Goal: Navigation & Orientation: Find specific page/section

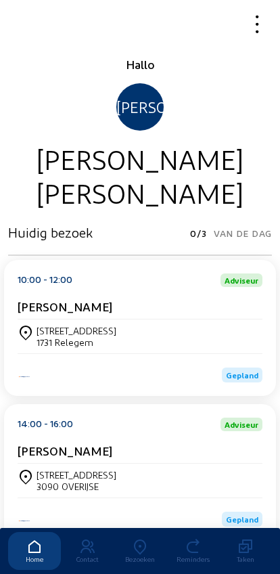
click at [133, 555] on div "Bezoeken" at bounding box center [140, 559] width 53 height 8
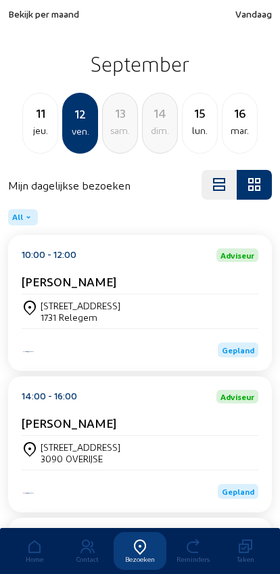
click at [41, 131] on div "jeu." at bounding box center [40, 130] width 35 height 16
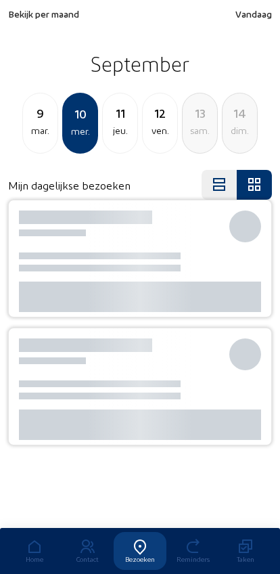
click at [31, 126] on div "mar." at bounding box center [40, 130] width 35 height 16
click at [35, 124] on div "lun." at bounding box center [40, 130] width 35 height 16
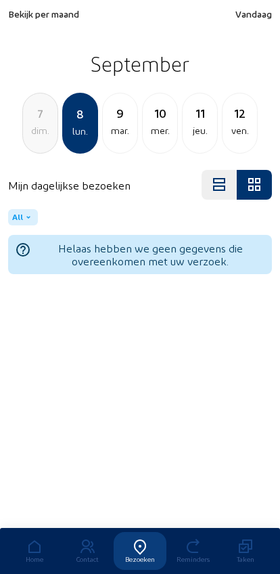
click at [31, 133] on div "dim." at bounding box center [40, 130] width 35 height 16
click at [107, 140] on div "8 lun." at bounding box center [120, 123] width 36 height 61
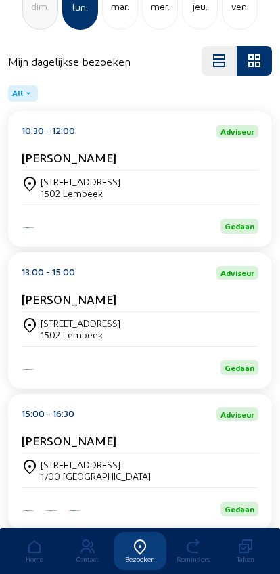
scroll to position [175, 0]
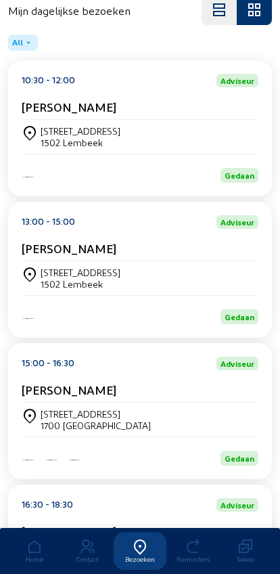
click at [59, 261] on div "Francis Berth" at bounding box center [140, 251] width 237 height 20
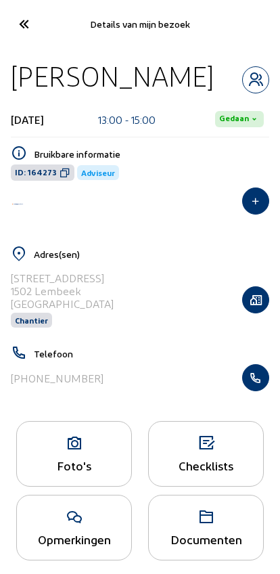
click at [258, 382] on icon "button" at bounding box center [256, 378] width 26 height 14
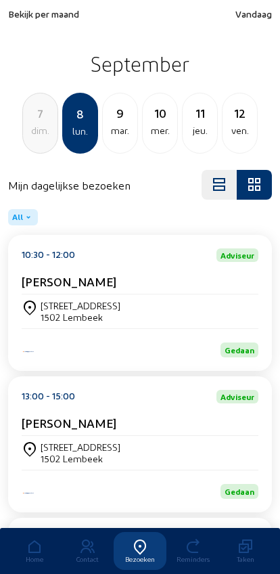
click at [199, 126] on div "jeu." at bounding box center [200, 130] width 35 height 16
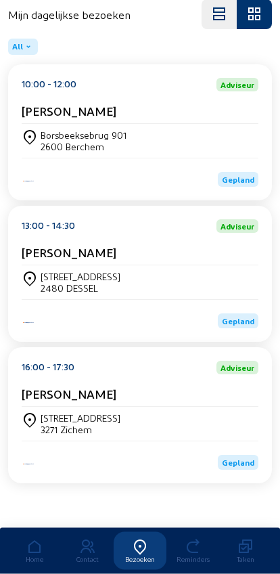
scroll to position [183, 0]
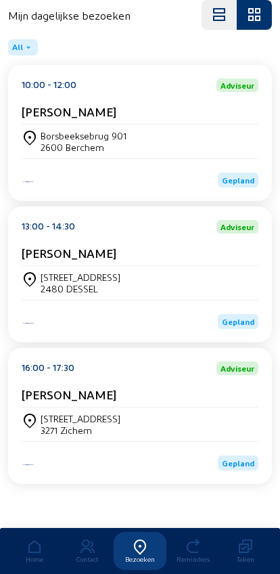
click at [69, 413] on div "Tiensestraat 44" at bounding box center [81, 419] width 80 height 12
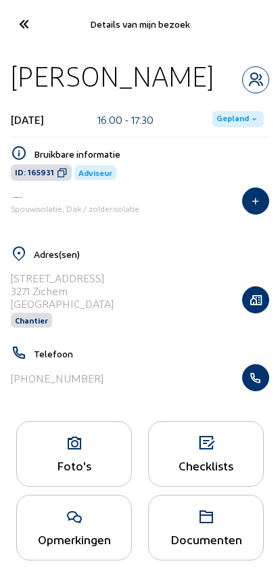
click at [256, 391] on button "button" at bounding box center [255, 377] width 27 height 27
click at [19, 32] on icon at bounding box center [23, 24] width 22 height 24
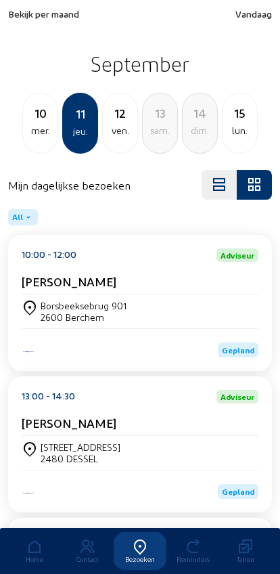
click at [22, 15] on span "Bekijk per maand" at bounding box center [43, 14] width 71 height 12
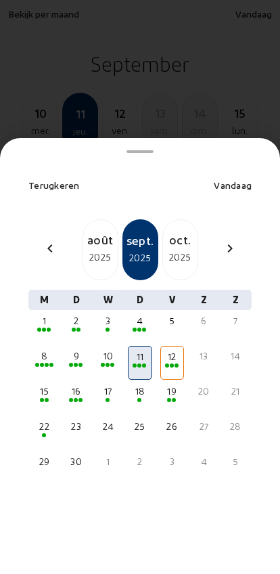
click at [49, 240] on mat-icon "chevron_left" at bounding box center [50, 248] width 16 height 16
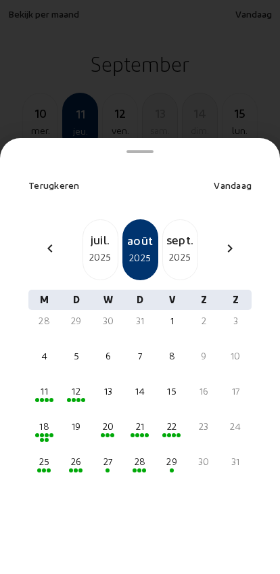
click at [89, 249] on div "2025" at bounding box center [100, 257] width 35 height 16
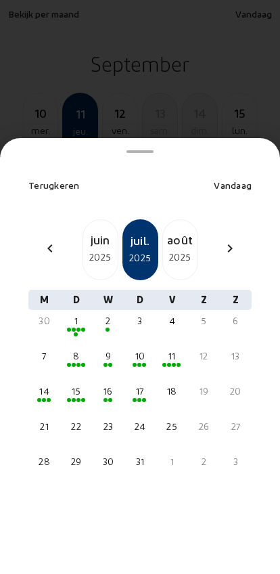
click at [52, 384] on div "14" at bounding box center [44, 391] width 21 height 14
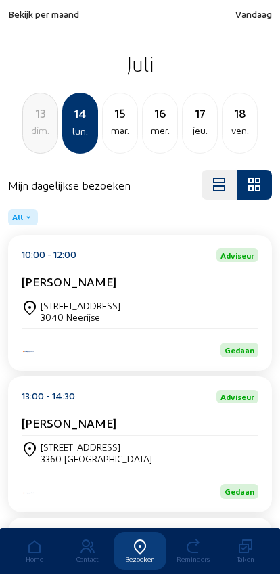
click at [211, 306] on div "Donkerstraat, 25 3040 Neerijse" at bounding box center [140, 311] width 237 height 23
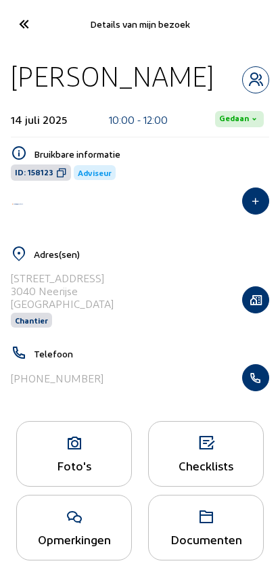
click at [254, 384] on icon "button" at bounding box center [256, 378] width 26 height 14
click at [18, 18] on icon at bounding box center [23, 24] width 22 height 24
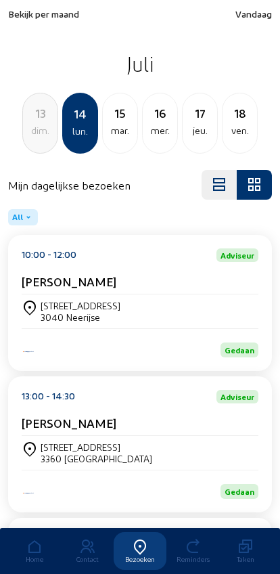
click at [42, 18] on span "Bekijk per maand" at bounding box center [43, 14] width 71 height 12
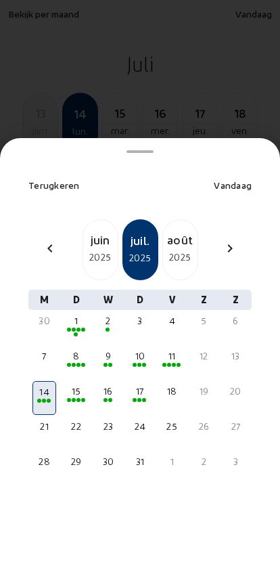
click at [179, 249] on div "2025" at bounding box center [180, 257] width 35 height 16
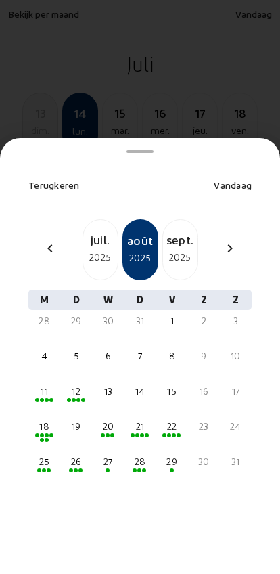
click at [37, 384] on div "11" at bounding box center [44, 391] width 21 height 14
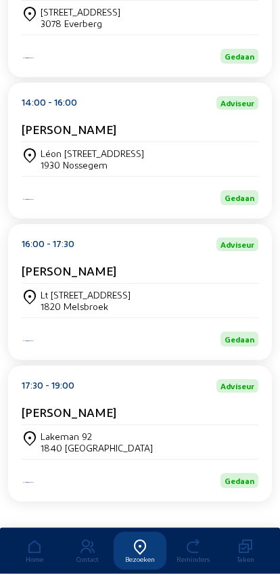
scroll to position [294, 0]
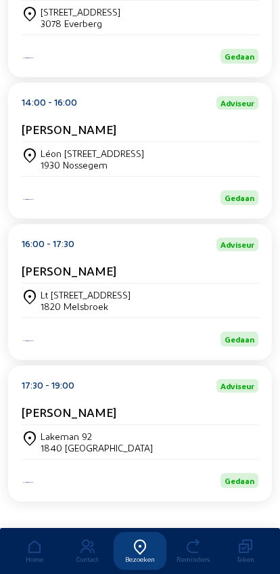
click at [59, 442] on div "Lakeman 92" at bounding box center [97, 436] width 112 height 12
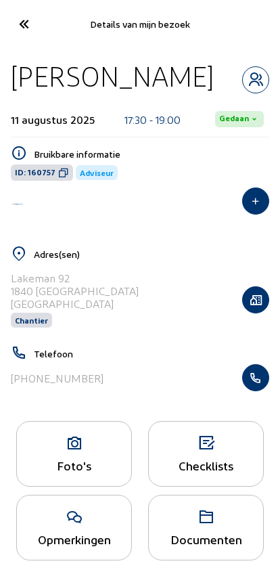
click at [261, 373] on button "button" at bounding box center [255, 377] width 27 height 27
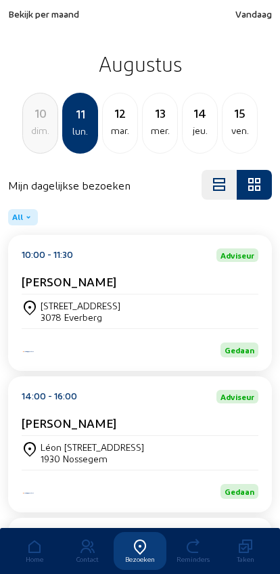
click at [12, 26] on div "Bekijk per maand Vandaag Augustus 10 dim. 11 lun. [DATE] mer. 14 jeu. 15 ven." at bounding box center [140, 80] width 264 height 145
click at [18, 18] on span "Bekijk per maand" at bounding box center [43, 14] width 71 height 12
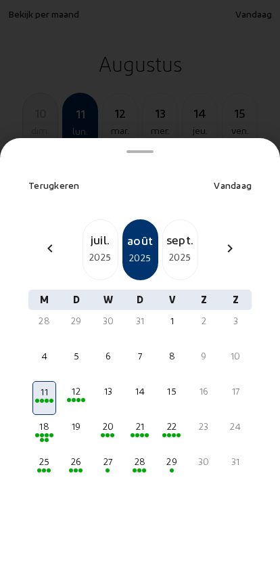
click at [48, 240] on mat-icon "chevron_left" at bounding box center [50, 248] width 16 height 16
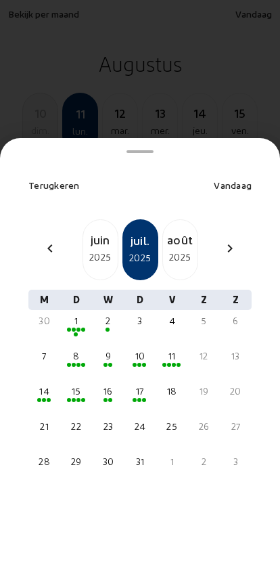
click at [102, 230] on div "juin" at bounding box center [100, 239] width 35 height 19
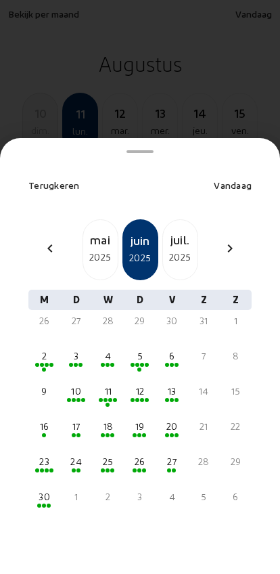
click at [179, 420] on div "20" at bounding box center [172, 427] width 21 height 14
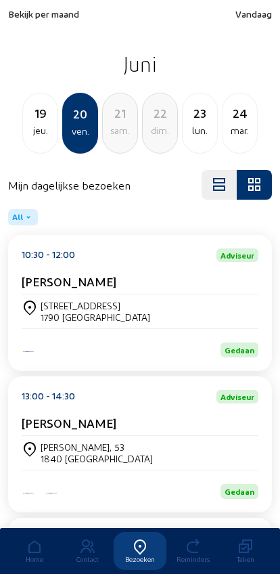
scroll to position [18, 0]
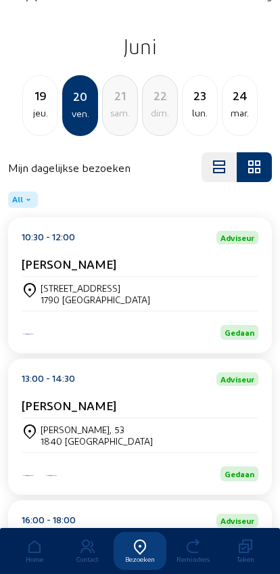
click at [50, 442] on div "1840 [GEOGRAPHIC_DATA]" at bounding box center [97, 441] width 112 height 12
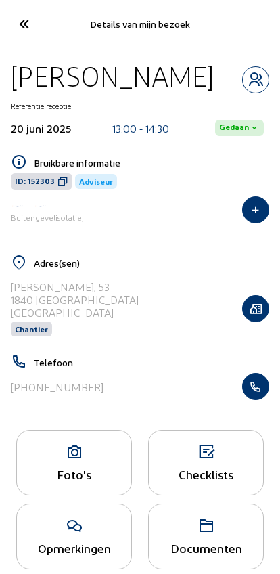
click at [252, 393] on icon "button" at bounding box center [256, 387] width 26 height 14
click at [21, 19] on icon at bounding box center [23, 24] width 22 height 24
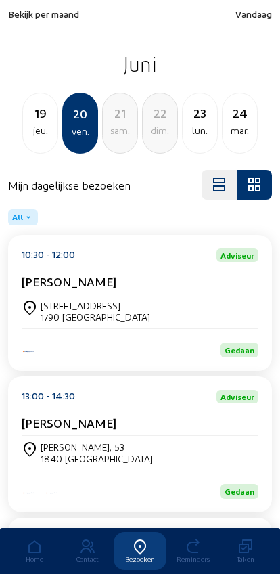
click at [28, 16] on span "Bekijk per maand" at bounding box center [43, 14] width 71 height 12
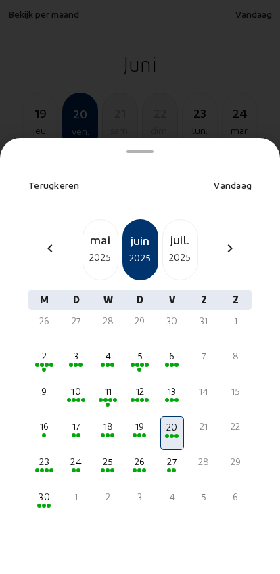
click at [244, 240] on div "chevron_right" at bounding box center [230, 250] width 32 height 20
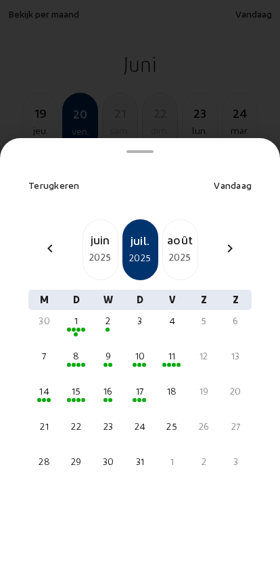
click at [230, 240] on div "chevron_right" at bounding box center [230, 250] width 32 height 20
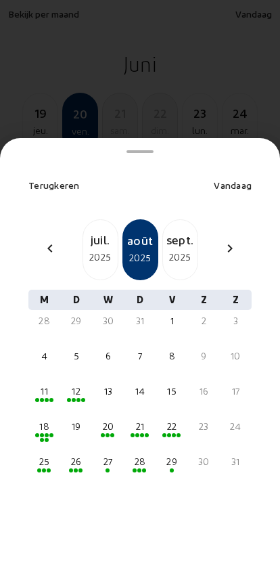
click at [139, 468] on span at bounding box center [139, 470] width 4 height 4
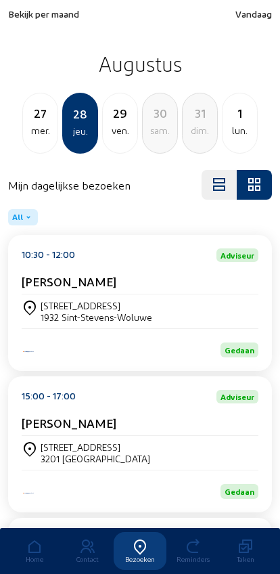
click at [211, 309] on div "Leuvensesteenweg 200 1932 Sint-Stevens-Woluwe" at bounding box center [140, 311] width 237 height 23
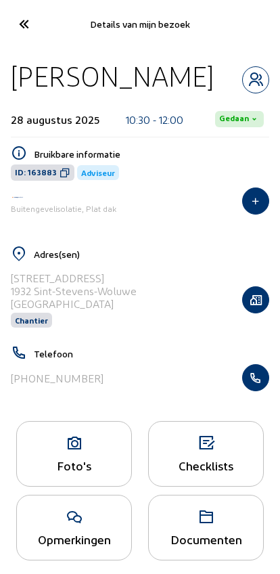
click at [246, 391] on button "button" at bounding box center [255, 377] width 27 height 27
click at [12, 28] on icon at bounding box center [23, 24] width 22 height 24
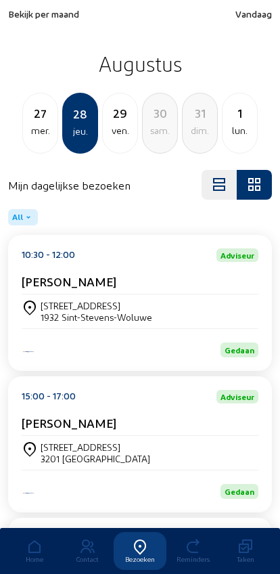
click at [29, 9] on span "Bekijk per maand" at bounding box center [43, 14] width 71 height 12
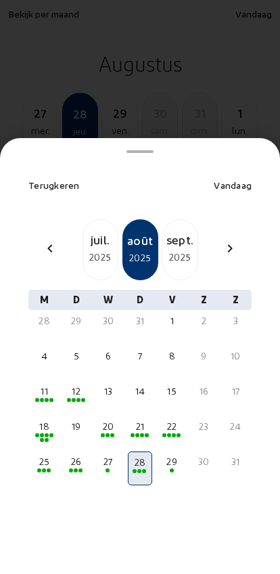
click at [41, 420] on div "18" at bounding box center [44, 427] width 21 height 14
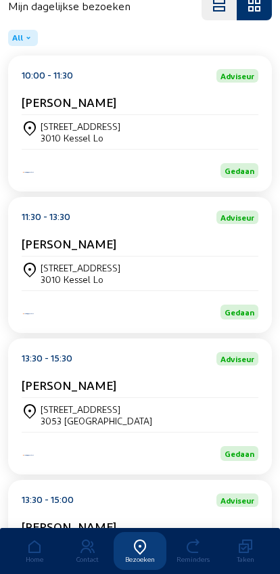
scroll to position [180, 0]
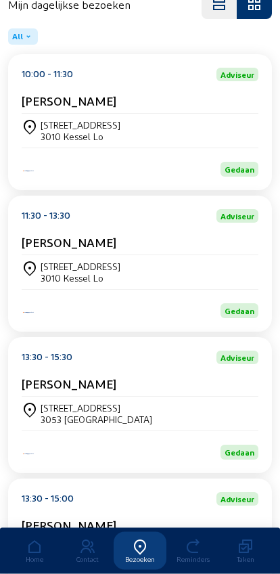
click at [221, 426] on div "Dassenstraat 64 3053 Haasrode" at bounding box center [140, 414] width 237 height 23
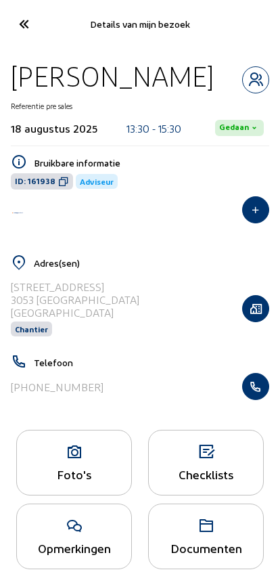
click at [253, 384] on icon "button" at bounding box center [256, 387] width 26 height 14
click at [14, 24] on icon at bounding box center [23, 24] width 22 height 24
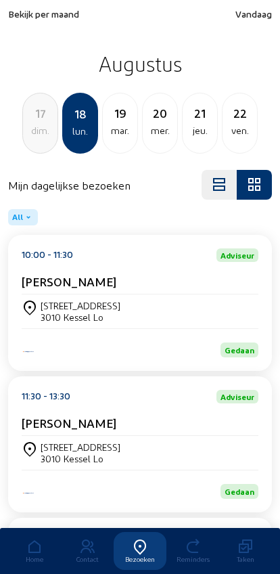
click at [39, 132] on div "dim." at bounding box center [40, 130] width 35 height 16
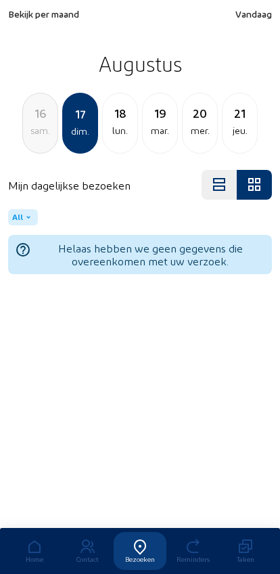
click at [35, 137] on div "sam." at bounding box center [40, 130] width 35 height 16
click at [45, 145] on div "15 ven." at bounding box center [40, 123] width 36 height 61
click at [37, 145] on div "14 jeu." at bounding box center [40, 123] width 36 height 61
click at [35, 139] on div "mer." at bounding box center [40, 130] width 35 height 16
click at [37, 139] on div "mar." at bounding box center [40, 130] width 35 height 16
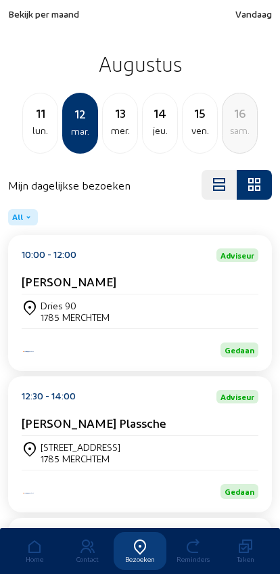
click at [39, 137] on div "lun." at bounding box center [40, 130] width 35 height 16
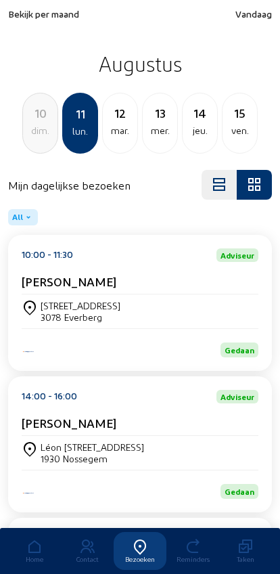
click at [52, 307] on div "[STREET_ADDRESS]" at bounding box center [81, 306] width 80 height 12
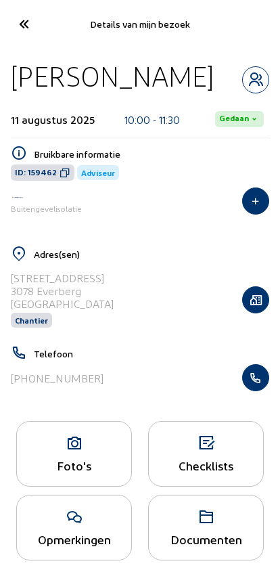
click at [250, 382] on icon "button" at bounding box center [256, 378] width 26 height 14
click at [18, 35] on icon at bounding box center [23, 24] width 22 height 24
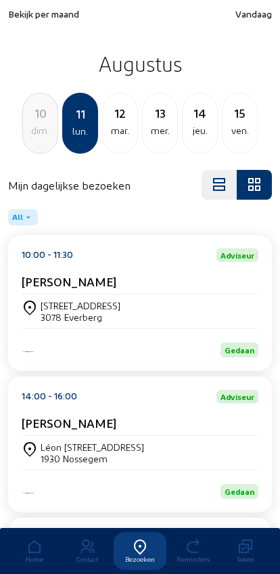
click at [230, 128] on div "ven." at bounding box center [240, 130] width 35 height 16
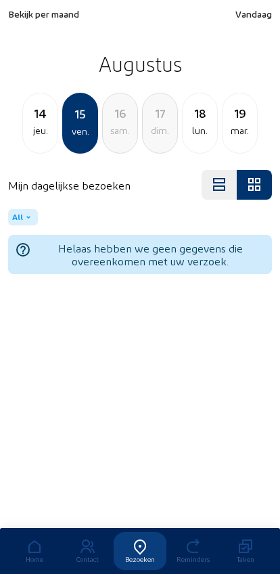
click at [233, 120] on div "19" at bounding box center [240, 113] width 35 height 19
click at [148, 127] on div "jeu." at bounding box center [160, 130] width 35 height 16
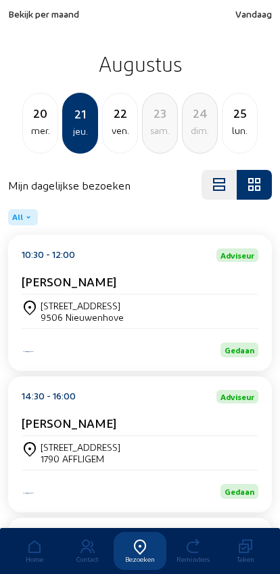
click at [45, 302] on div "Beekstraat, 4" at bounding box center [82, 306] width 83 height 12
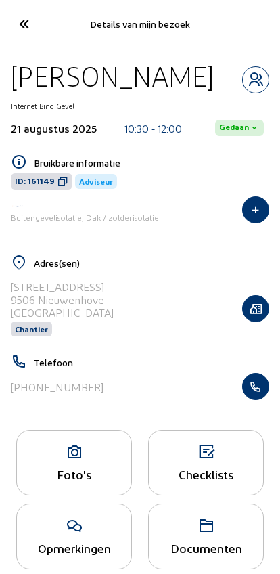
click at [254, 391] on icon "button" at bounding box center [256, 387] width 26 height 14
click at [24, 26] on icon at bounding box center [23, 24] width 22 height 24
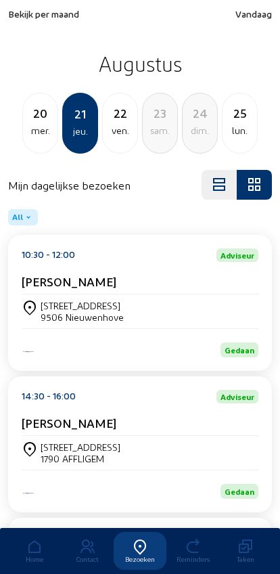
click at [32, 134] on div "mer." at bounding box center [40, 130] width 35 height 16
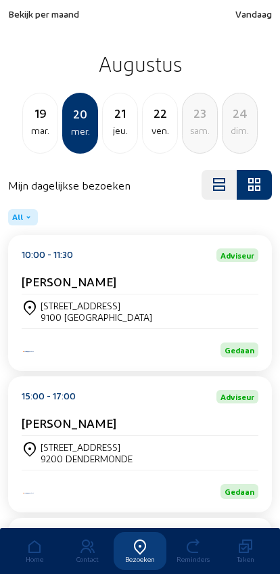
click at [233, 307] on div "[STREET_ADDRESS]" at bounding box center [140, 311] width 237 height 23
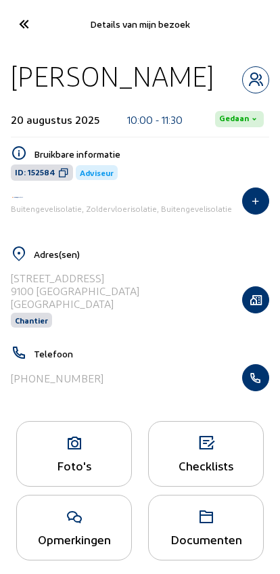
click at [251, 384] on icon "button" at bounding box center [256, 378] width 26 height 14
click at [13, 29] on icon at bounding box center [23, 24] width 22 height 24
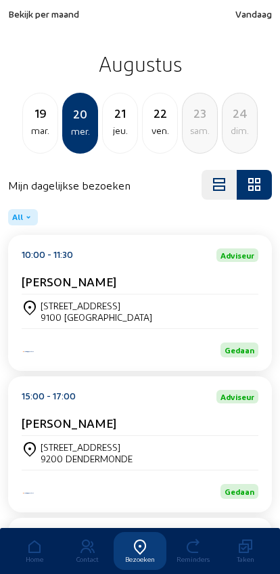
click at [49, 134] on div "mar." at bounding box center [40, 130] width 35 height 16
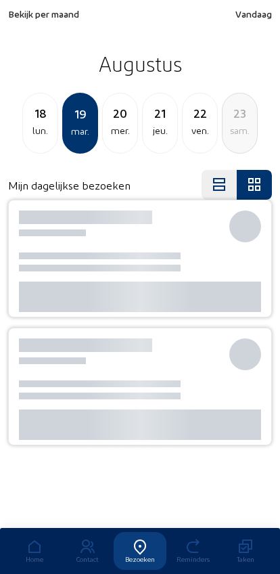
click at [37, 136] on div "lun." at bounding box center [40, 130] width 35 height 16
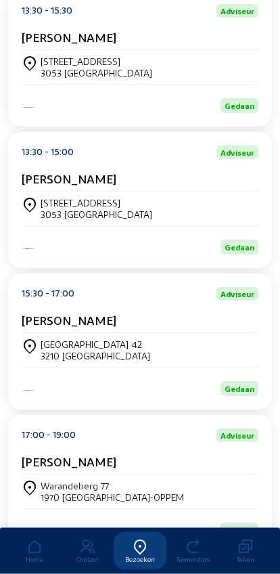
scroll to position [619, 0]
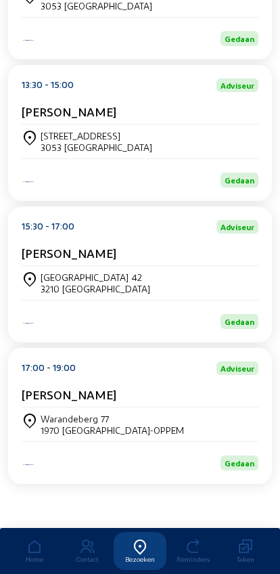
click at [237, 413] on div "Warandeberg 77 1970 [GEOGRAPHIC_DATA]-OPPEM" at bounding box center [140, 424] width 237 height 23
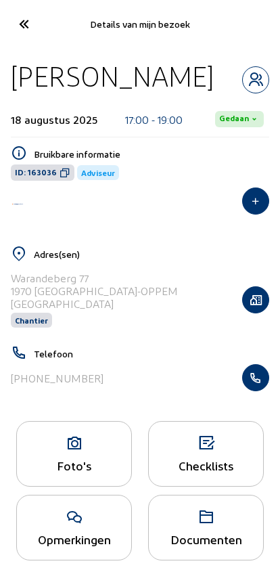
click at [250, 384] on icon "button" at bounding box center [256, 378] width 26 height 14
click at [10, 22] on cam-font-icon at bounding box center [23, 24] width 30 height 32
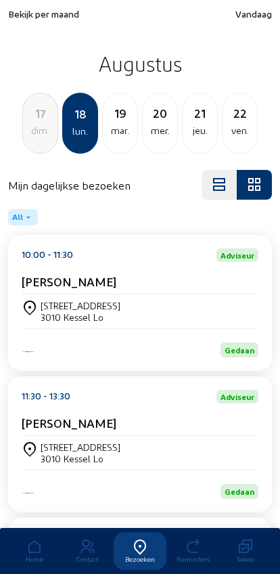
click at [150, 124] on div "mer." at bounding box center [160, 130] width 35 height 16
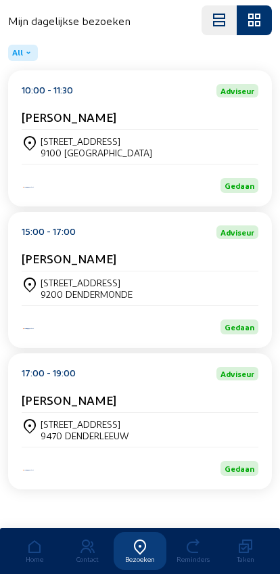
scroll to position [183, 0]
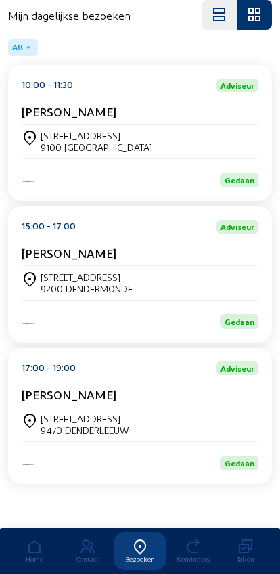
click at [209, 408] on div "[STREET_ADDRESS]" at bounding box center [140, 424] width 237 height 34
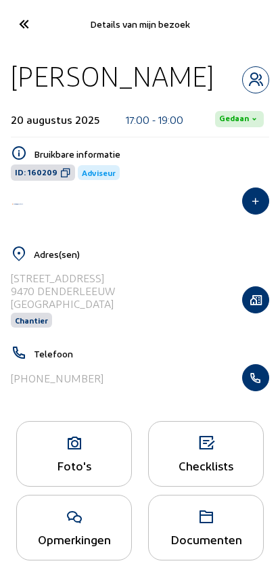
click at [257, 384] on icon "button" at bounding box center [256, 378] width 26 height 14
click at [15, 36] on cam-font-icon at bounding box center [23, 24] width 30 height 32
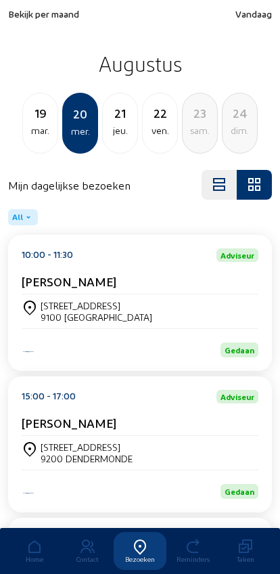
click at [233, 116] on div "24" at bounding box center [240, 113] width 35 height 19
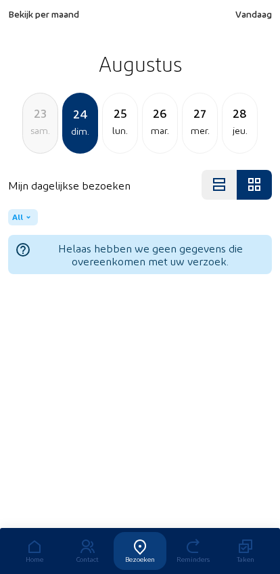
click at [116, 130] on div "lun." at bounding box center [120, 130] width 35 height 16
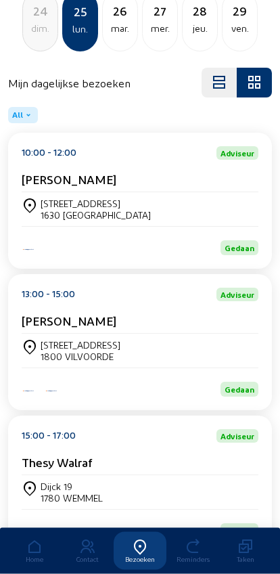
scroll to position [102, 0]
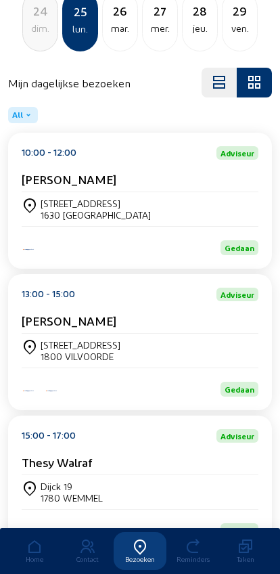
click at [225, 384] on div "Gedaan" at bounding box center [140, 381] width 237 height 29
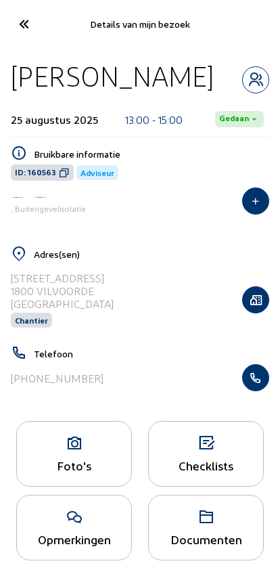
click at [254, 384] on icon "button" at bounding box center [256, 378] width 26 height 14
click at [259, 384] on icon "button" at bounding box center [256, 378] width 26 height 14
click at [24, 39] on cam-font-icon at bounding box center [23, 24] width 30 height 32
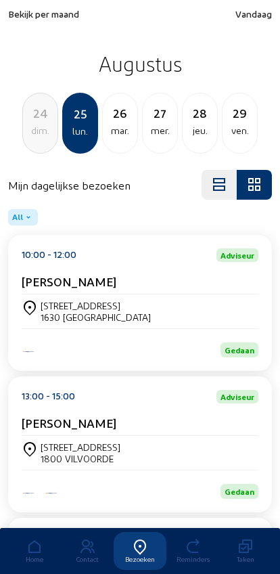
click at [20, 19] on span "Bekijk per maand" at bounding box center [43, 14] width 71 height 12
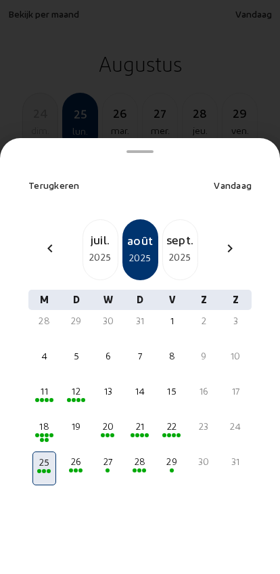
click at [41, 398] on span at bounding box center [42, 400] width 4 height 4
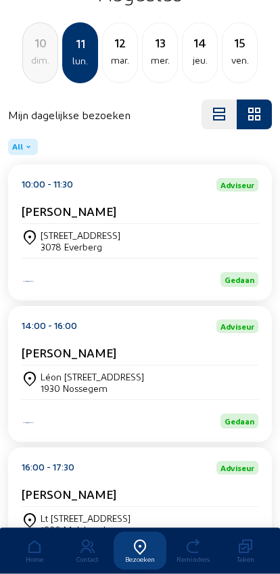
scroll to position [102, 0]
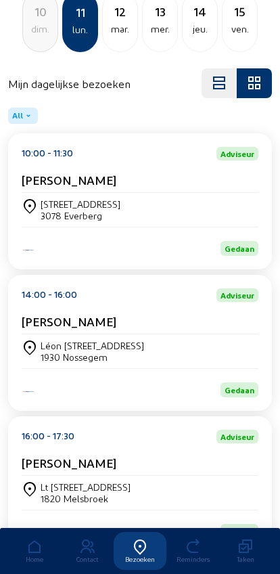
click at [226, 354] on div "Léon Boereboomlaan 131 1930 Nossegem" at bounding box center [140, 351] width 237 height 23
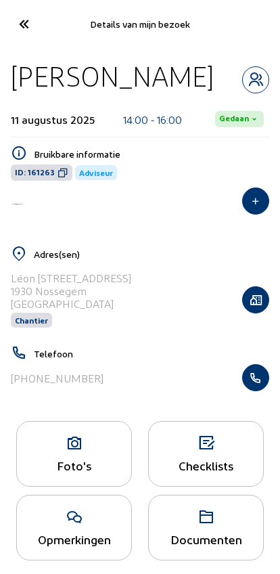
click at [263, 379] on icon "button" at bounding box center [256, 378] width 26 height 14
click at [23, 26] on icon at bounding box center [23, 24] width 22 height 24
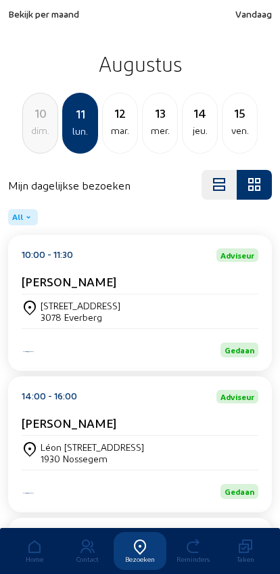
click at [119, 128] on div "mar." at bounding box center [120, 130] width 35 height 16
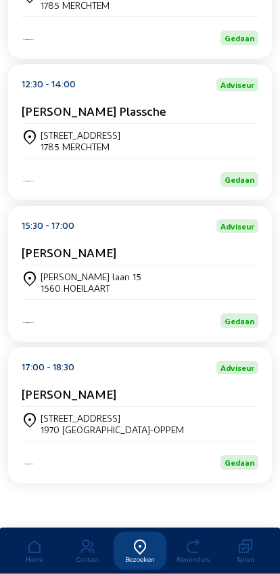
scroll to position [328, 0]
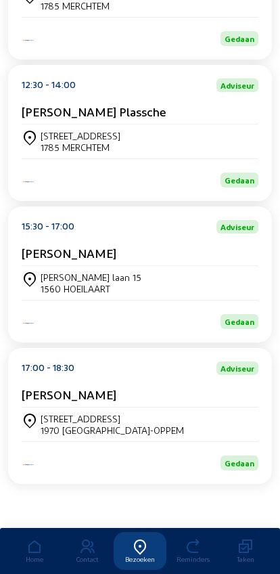
click at [53, 419] on div "Mechelsesteenweg, 194 - 196" at bounding box center [112, 419] width 143 height 12
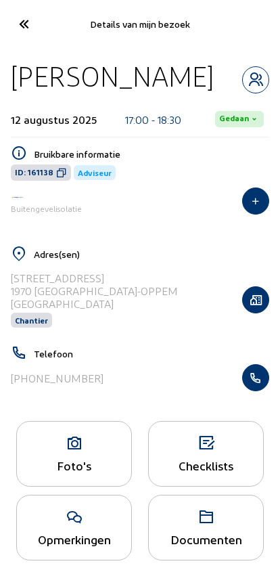
click at [254, 379] on icon "button" at bounding box center [256, 378] width 26 height 14
click at [13, 20] on icon at bounding box center [23, 24] width 22 height 24
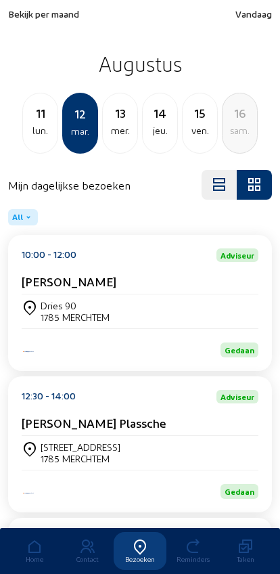
click at [20, 15] on span "Bekijk per maand" at bounding box center [43, 14] width 71 height 12
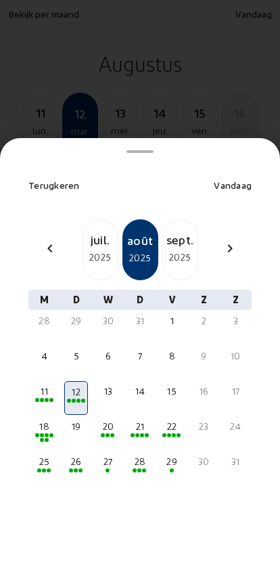
click at [94, 230] on div "juil." at bounding box center [100, 239] width 35 height 19
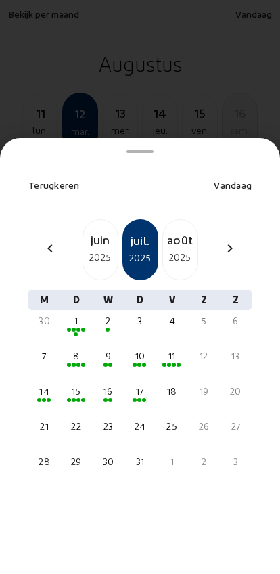
click at [169, 349] on div "11" at bounding box center [172, 356] width 21 height 14
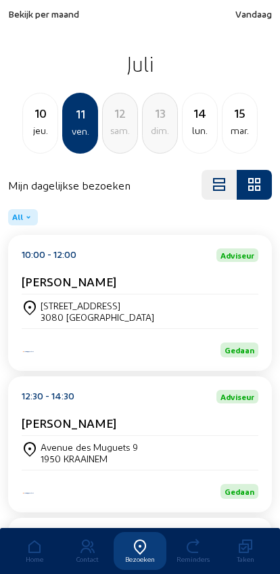
click at [60, 430] on cam-card-title "VICTOR SAVIN" at bounding box center [69, 422] width 95 height 14
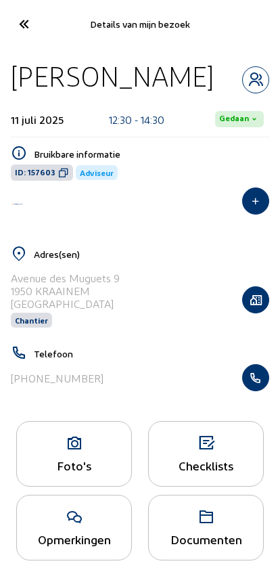
click at [250, 380] on icon "button" at bounding box center [256, 378] width 26 height 14
click at [26, 24] on icon at bounding box center [23, 24] width 22 height 24
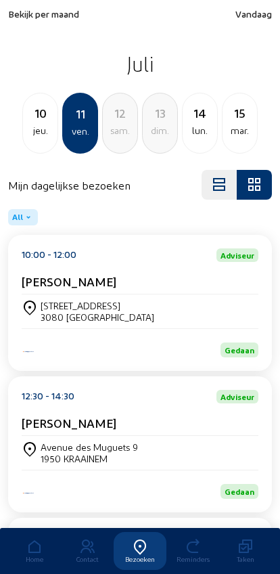
click at [42, 135] on div "jeu." at bounding box center [40, 130] width 35 height 16
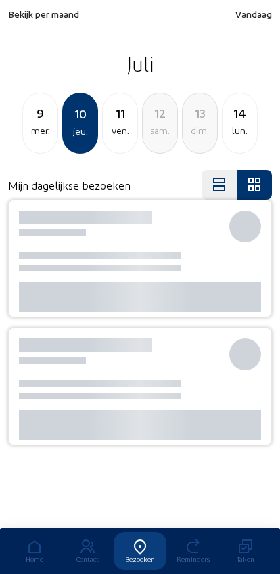
click at [39, 151] on div "9 mer." at bounding box center [40, 123] width 36 height 61
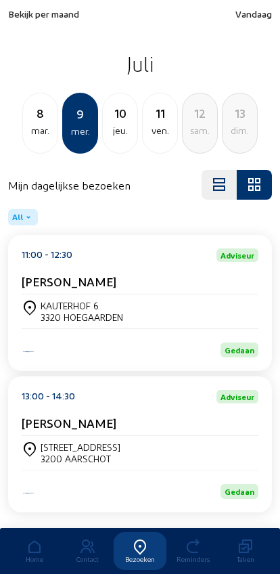
click at [33, 135] on div "mar." at bounding box center [40, 130] width 35 height 16
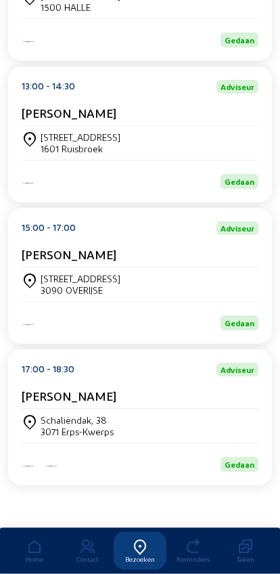
scroll to position [309, 0]
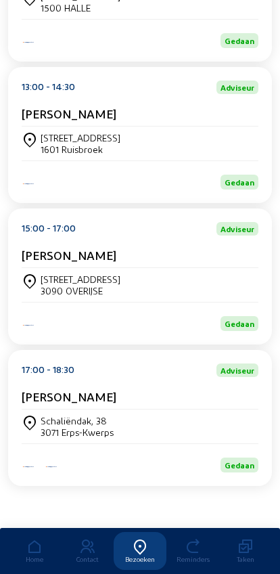
click at [183, 426] on div "Schaliëndak, 38 3071 Erps-Kwerps" at bounding box center [140, 426] width 237 height 34
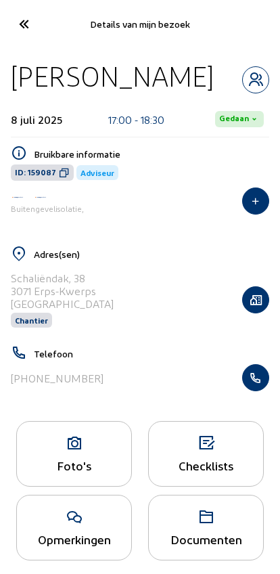
click at [249, 377] on icon "button" at bounding box center [256, 378] width 26 height 14
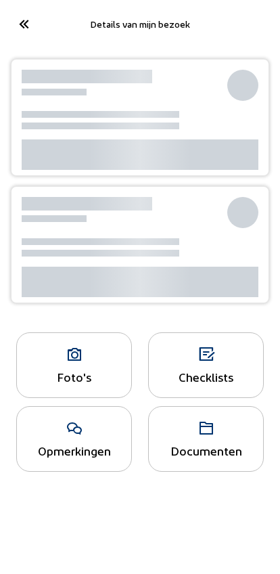
click at [2, 22] on div at bounding box center [23, 24] width 47 height 32
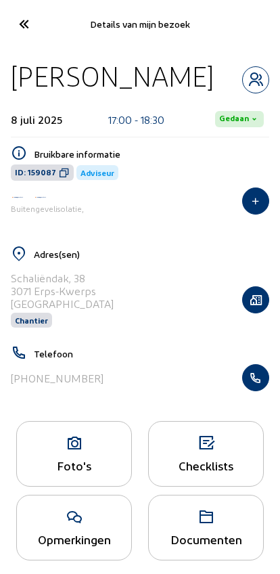
click at [22, 32] on icon at bounding box center [23, 24] width 22 height 24
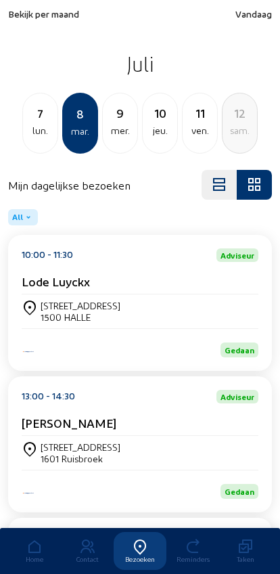
click at [22, 18] on span "Bekijk per maand" at bounding box center [43, 14] width 71 height 12
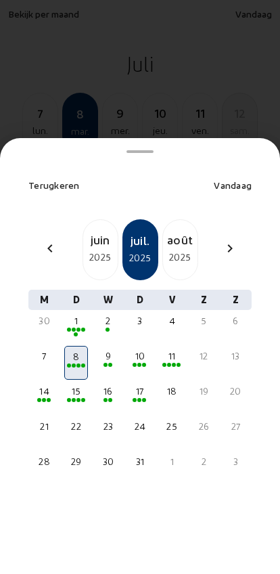
click at [93, 249] on div "2025" at bounding box center [100, 257] width 35 height 16
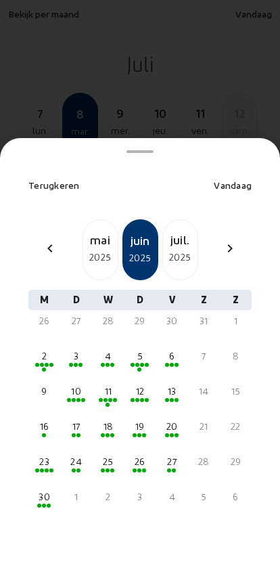
click at [43, 503] on span at bounding box center [44, 505] width 4 height 4
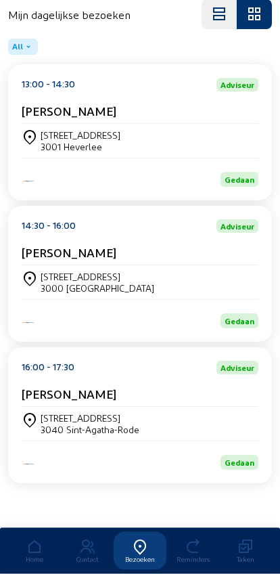
scroll to position [183, 0]
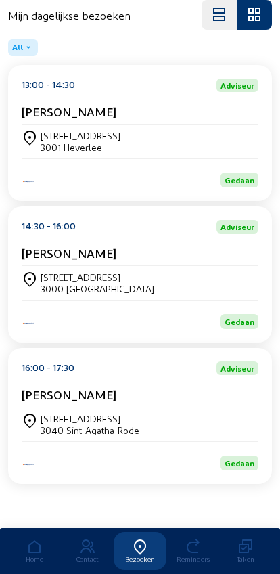
click at [65, 271] on div "Oudebaan, 341" at bounding box center [98, 277] width 114 height 12
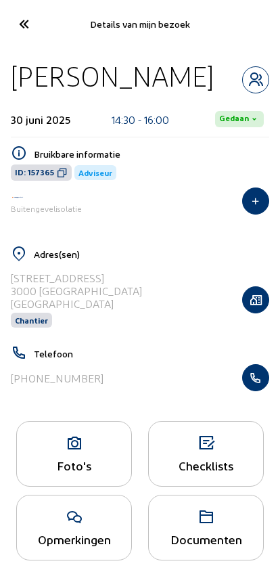
click at [252, 382] on icon "button" at bounding box center [256, 378] width 26 height 14
click at [13, 28] on icon at bounding box center [23, 24] width 22 height 24
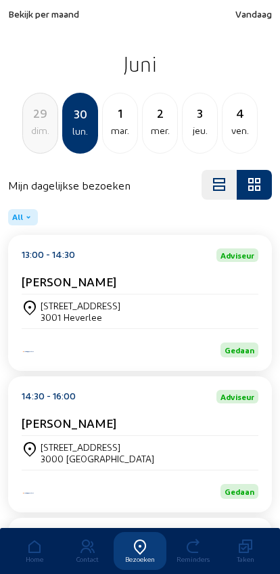
click at [26, 19] on span "Bekijk per maand" at bounding box center [43, 14] width 71 height 12
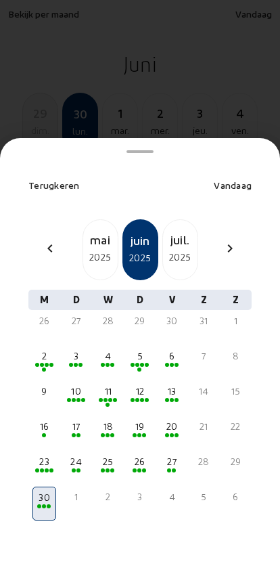
click at [171, 433] on span at bounding box center [172, 435] width 4 height 4
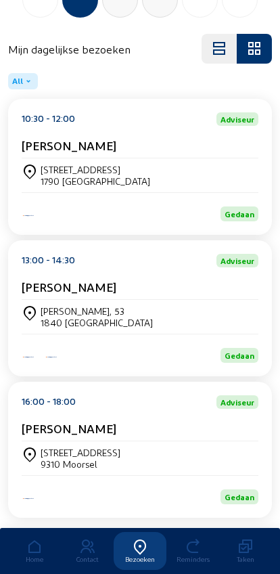
scroll to position [183, 0]
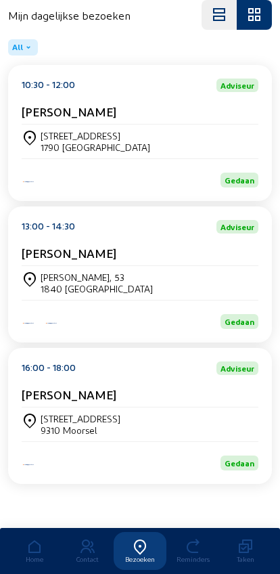
click at [166, 420] on div "Rijgerstraat 83 9310 Moorsel" at bounding box center [140, 424] width 237 height 23
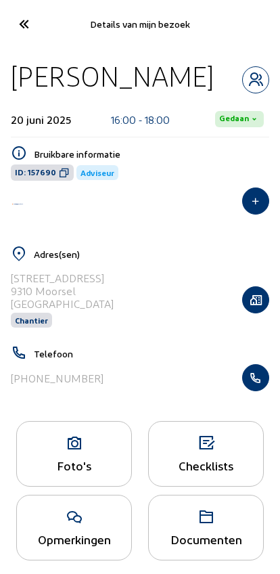
click at [258, 384] on icon "button" at bounding box center [256, 378] width 26 height 14
click at [17, 26] on icon at bounding box center [23, 24] width 22 height 24
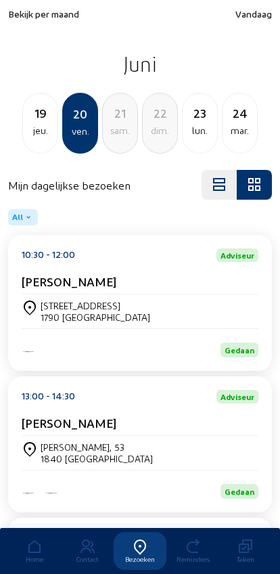
click at [235, 137] on div "mar." at bounding box center [240, 130] width 35 height 16
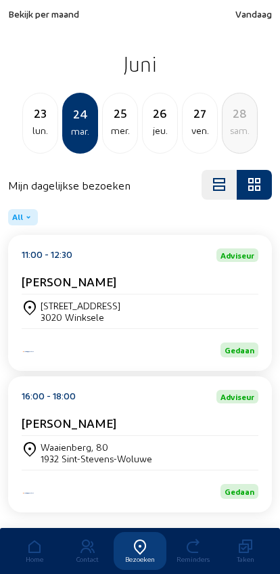
click at [155, 126] on div "jeu." at bounding box center [160, 130] width 35 height 16
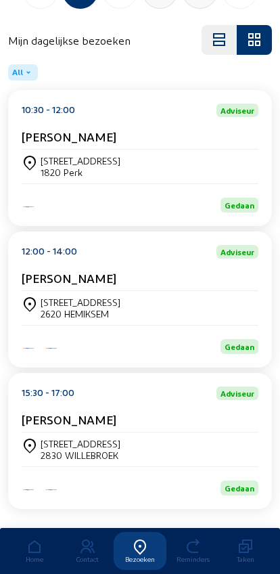
scroll to position [183, 0]
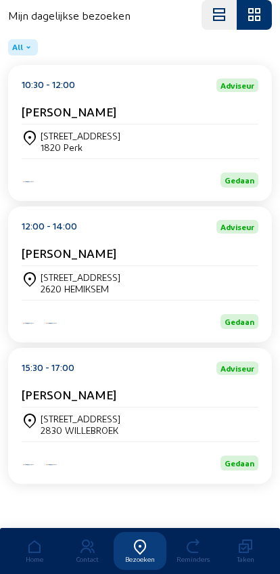
click at [58, 409] on div "Kapellenboslaan 43 2830 WILLEBROEK" at bounding box center [140, 424] width 237 height 34
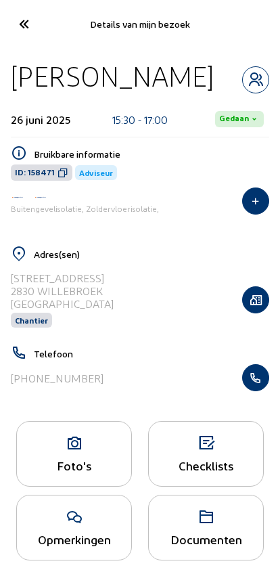
click at [252, 380] on icon "button" at bounding box center [256, 378] width 26 height 14
click at [15, 29] on icon at bounding box center [23, 24] width 22 height 24
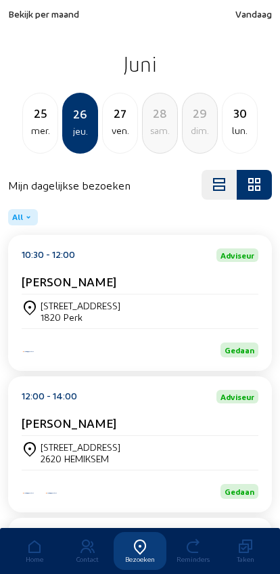
click at [233, 141] on div "30 lun." at bounding box center [240, 123] width 36 height 61
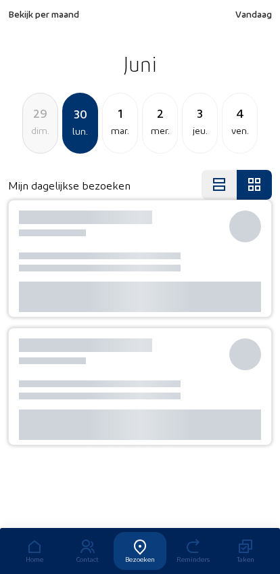
click at [233, 139] on div "ven." at bounding box center [240, 130] width 35 height 16
click at [234, 137] on div "mar." at bounding box center [240, 130] width 35 height 16
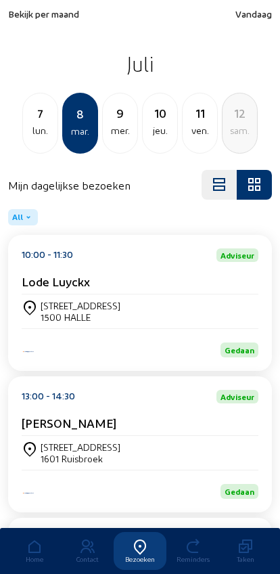
click at [221, 451] on div "[STREET_ADDRESS]" at bounding box center [140, 452] width 237 height 23
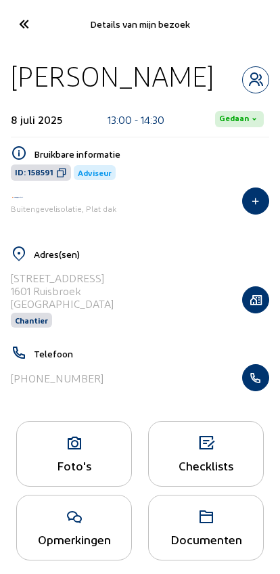
click at [258, 383] on icon "button" at bounding box center [256, 378] width 26 height 14
click at [23, 16] on icon at bounding box center [23, 24] width 22 height 24
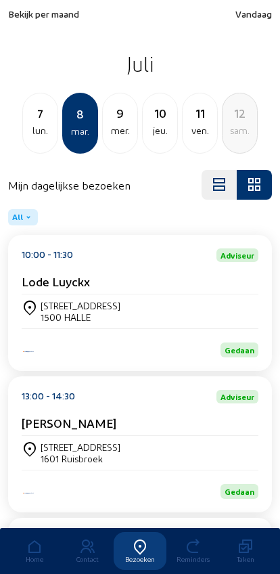
click at [21, 18] on span "Bekijk per maand" at bounding box center [43, 14] width 71 height 12
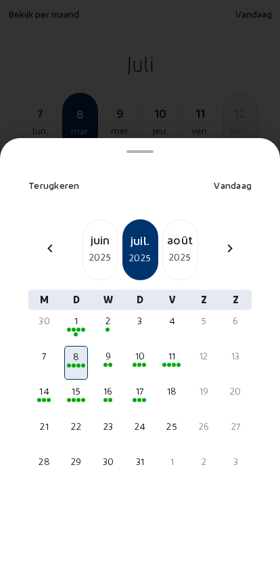
click at [95, 249] on div "2025" at bounding box center [100, 257] width 35 height 16
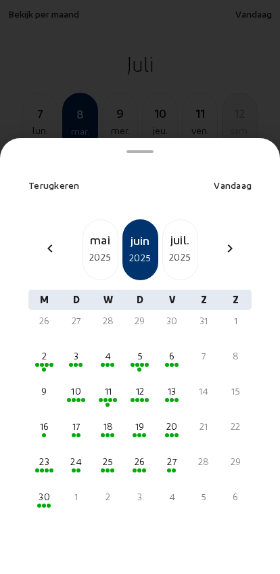
click at [102, 455] on div "25" at bounding box center [107, 462] width 21 height 14
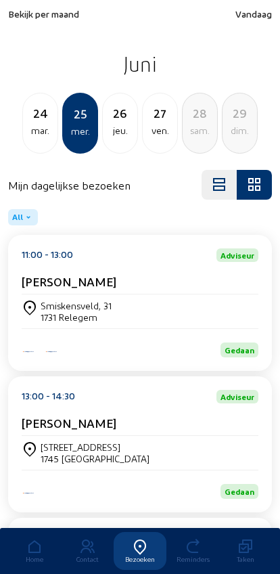
click at [68, 316] on div "1731 Relegem" at bounding box center [76, 317] width 71 height 12
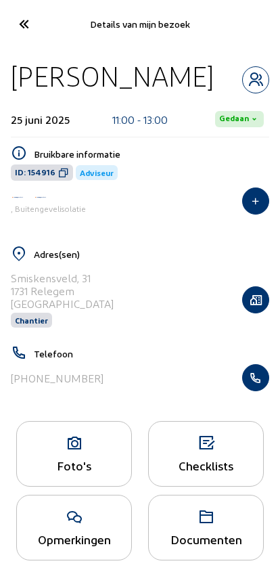
click at [256, 384] on icon "button" at bounding box center [256, 378] width 26 height 14
click at [27, 32] on icon at bounding box center [23, 24] width 22 height 24
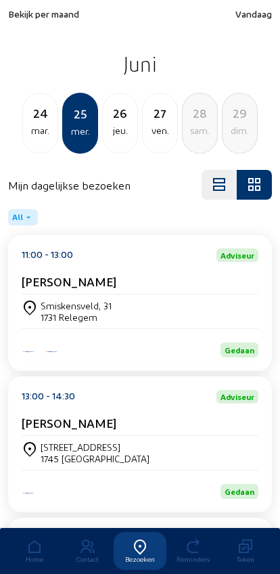
click at [21, 17] on span "Bekijk per maand" at bounding box center [43, 14] width 71 height 12
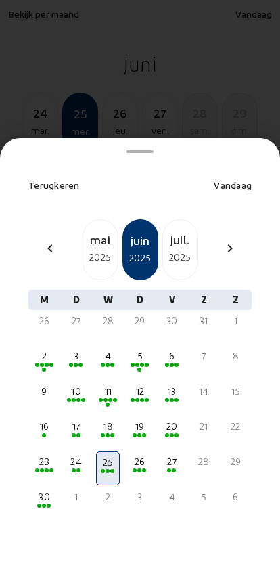
click at [102, 384] on div "11" at bounding box center [107, 391] width 21 height 14
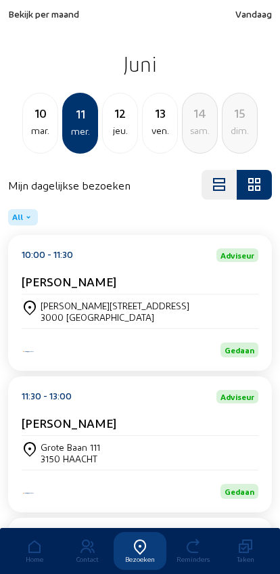
click at [193, 451] on div "Grote Baan 111 3150 HAACHT" at bounding box center [140, 452] width 237 height 23
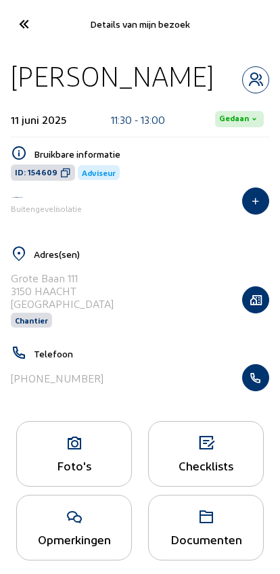
click at [261, 382] on icon "button" at bounding box center [256, 378] width 26 height 14
click at [259, 384] on icon "button" at bounding box center [256, 378] width 26 height 14
click at [10, 32] on cam-font-icon at bounding box center [23, 24] width 30 height 32
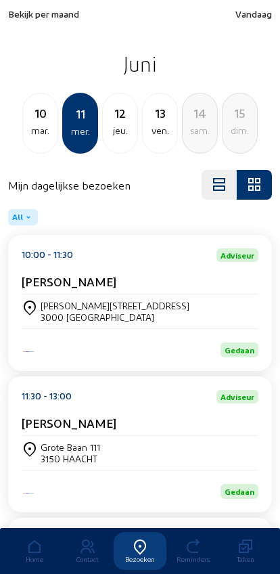
click at [25, 11] on span "Bekijk per maand" at bounding box center [43, 14] width 71 height 12
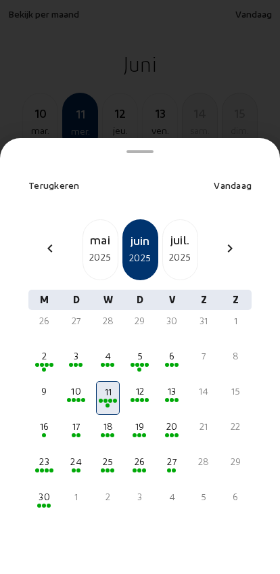
click at [230, 240] on mat-icon "chevron_right" at bounding box center [230, 248] width 16 height 16
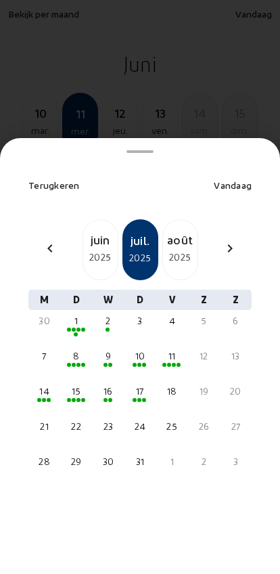
click at [174, 249] on div "2025" at bounding box center [180, 257] width 35 height 16
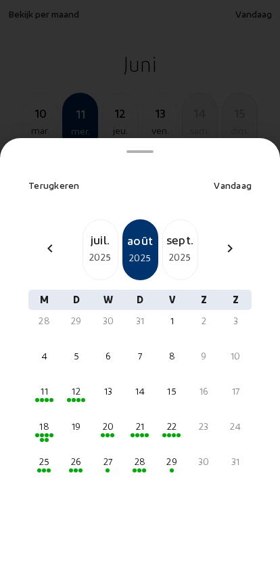
click at [141, 468] on div at bounding box center [139, 470] width 21 height 5
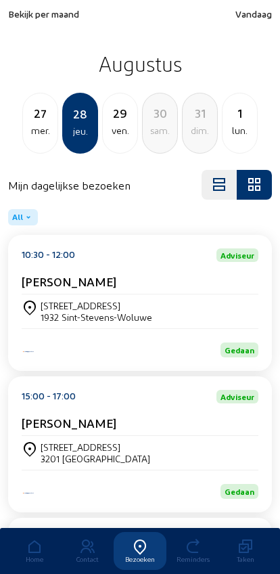
click at [27, 20] on span "Bekijk per maand" at bounding box center [43, 14] width 71 height 12
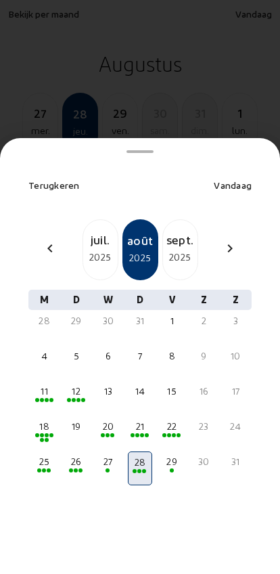
click at [41, 240] on div "chevron_left" at bounding box center [50, 250] width 32 height 20
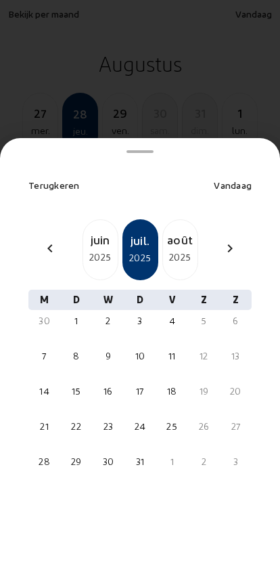
click at [44, 238] on div "chevron_left juin 2025 juil. 2025 août 2025 chevron_right" at bounding box center [140, 249] width 240 height 61
click at [44, 240] on mat-icon "chevron_left" at bounding box center [50, 248] width 16 height 16
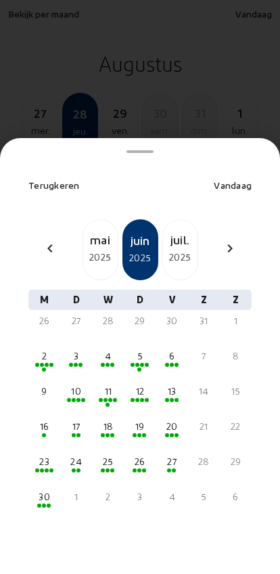
click at [47, 240] on mat-icon "chevron_left" at bounding box center [50, 248] width 16 height 16
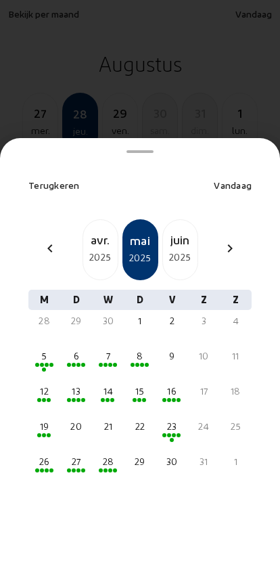
click at [178, 420] on div "23" at bounding box center [172, 427] width 21 height 14
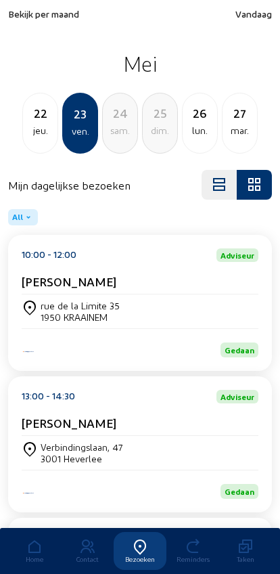
click at [214, 319] on div "rue de la Limite 35 1950 KRAAINEM" at bounding box center [140, 311] width 237 height 23
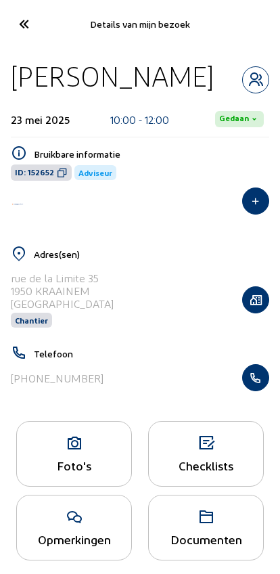
click at [263, 375] on icon "button" at bounding box center [256, 378] width 26 height 14
click at [18, 28] on icon at bounding box center [23, 24] width 22 height 24
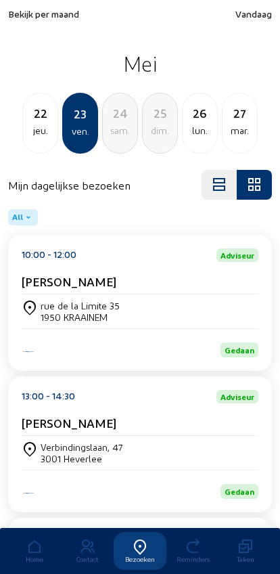
click at [43, 128] on div "jeu." at bounding box center [40, 130] width 35 height 16
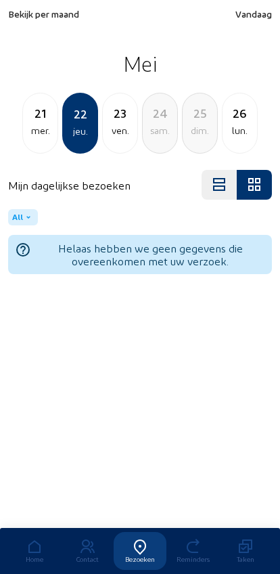
click at [30, 126] on div "mer." at bounding box center [40, 130] width 35 height 16
click at [28, 132] on div "mar." at bounding box center [40, 130] width 35 height 16
click at [32, 137] on div "lun." at bounding box center [40, 130] width 35 height 16
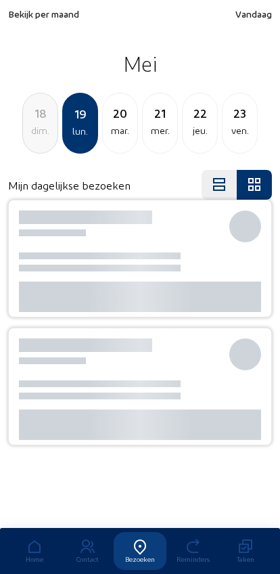
click at [32, 139] on div "18 dim." at bounding box center [40, 123] width 36 height 61
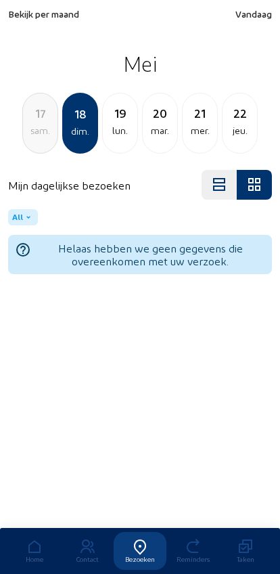
click at [35, 142] on div "17 sam." at bounding box center [40, 123] width 36 height 61
click at [32, 142] on div "16 ven." at bounding box center [40, 123] width 36 height 61
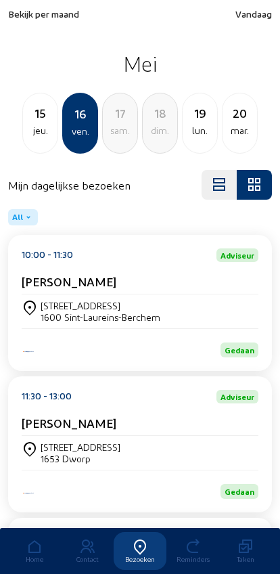
click at [30, 126] on div "jeu." at bounding box center [40, 130] width 35 height 16
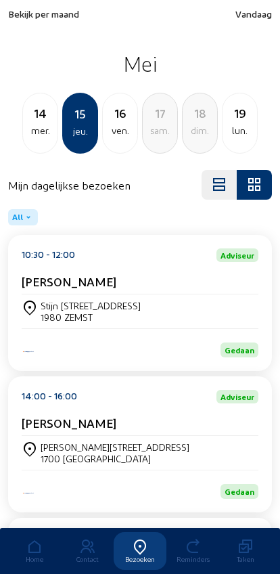
click at [108, 132] on div "ven." at bounding box center [120, 130] width 35 height 16
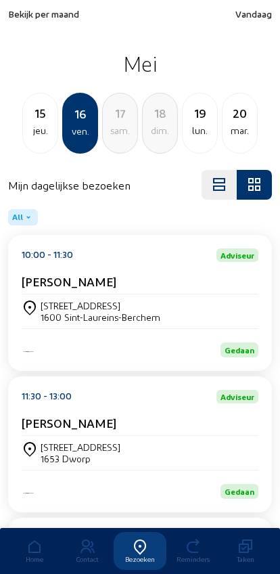
click at [31, 123] on div "jeu." at bounding box center [40, 130] width 35 height 16
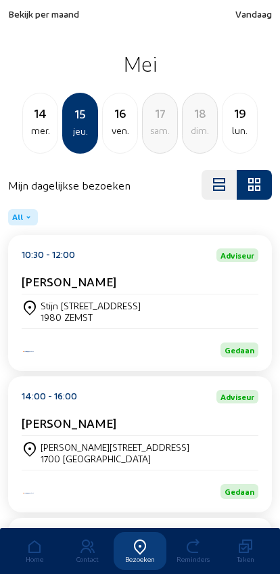
click at [42, 122] on div "14" at bounding box center [40, 113] width 35 height 19
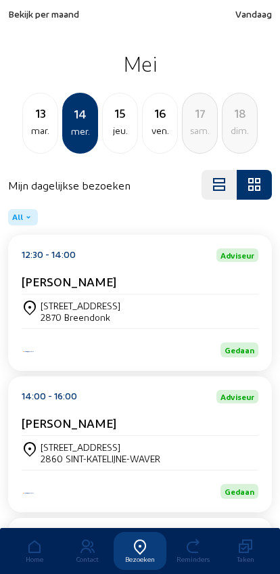
click at [177, 137] on div "ven." at bounding box center [160, 130] width 35 height 16
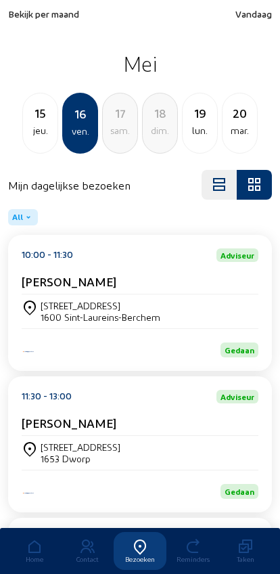
click at [193, 137] on div "lun." at bounding box center [200, 130] width 35 height 16
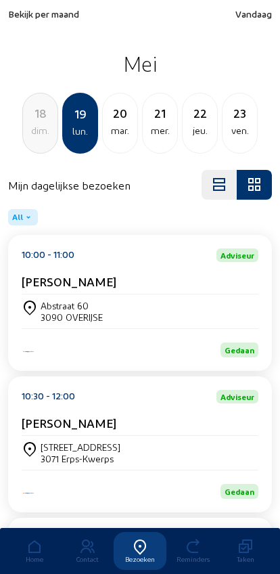
click at [33, 137] on div "dim." at bounding box center [40, 130] width 35 height 16
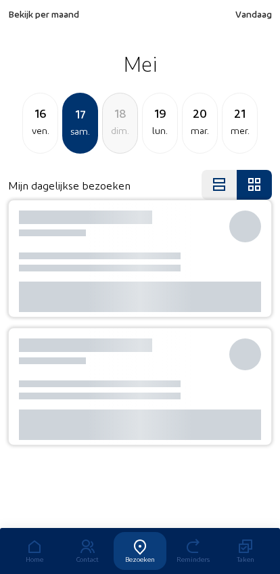
click at [36, 127] on div "ven." at bounding box center [40, 130] width 35 height 16
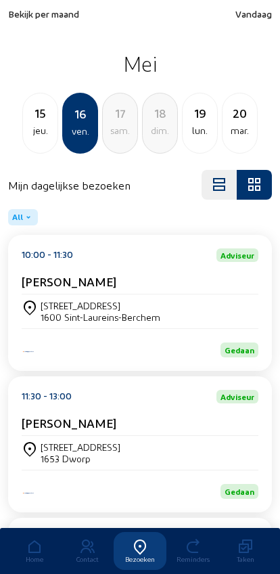
click at [37, 117] on div "15" at bounding box center [40, 113] width 35 height 19
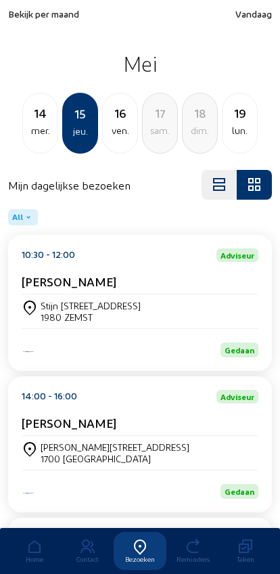
click at [36, 115] on div "14" at bounding box center [40, 113] width 35 height 19
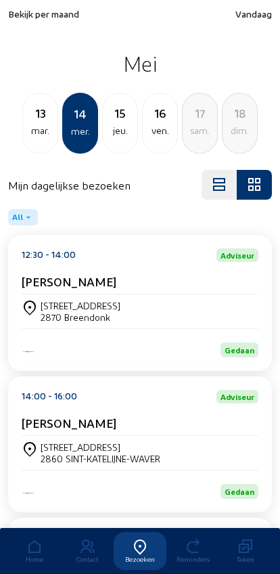
click at [31, 118] on div "13" at bounding box center [40, 113] width 35 height 19
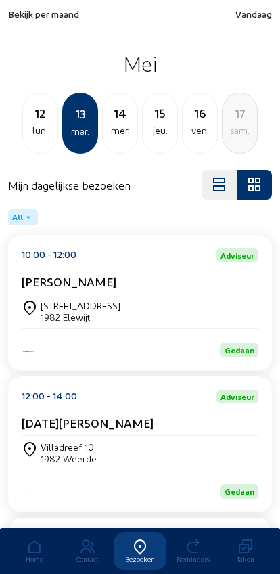
click at [39, 129] on div "lun." at bounding box center [40, 130] width 35 height 16
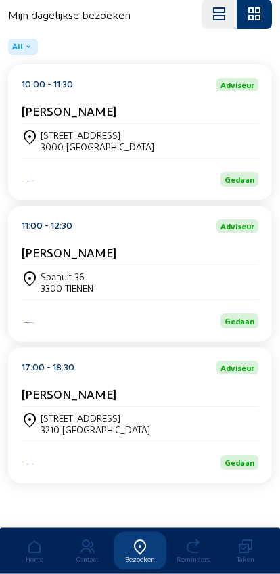
scroll to position [183, 0]
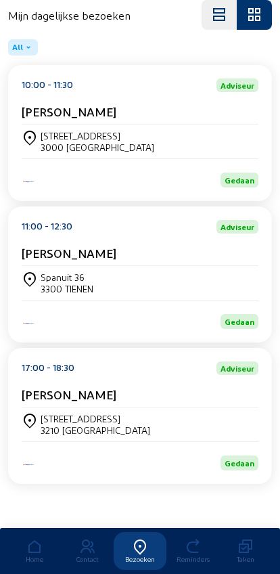
click at [240, 420] on div "Koetsiersweg 49 3210 LUBBEEK" at bounding box center [140, 424] width 237 height 23
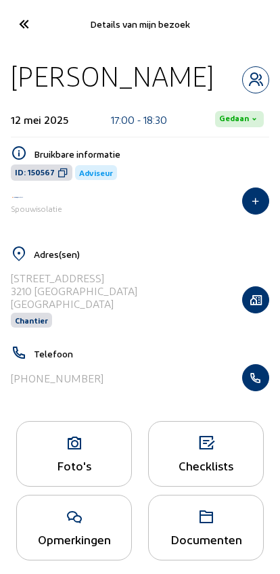
click at [265, 384] on icon "button" at bounding box center [256, 378] width 26 height 14
click at [19, 23] on icon at bounding box center [23, 24] width 22 height 24
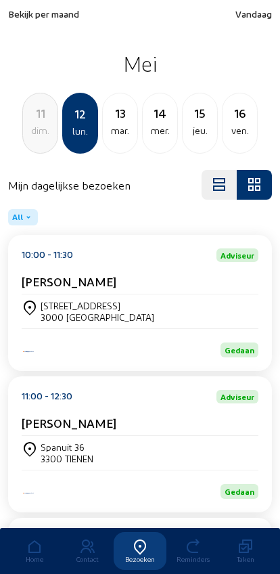
click at [121, 116] on div "13" at bounding box center [120, 113] width 35 height 19
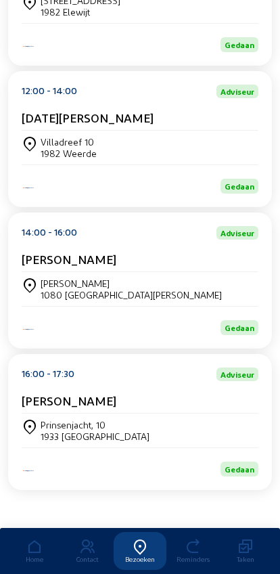
scroll to position [328, 0]
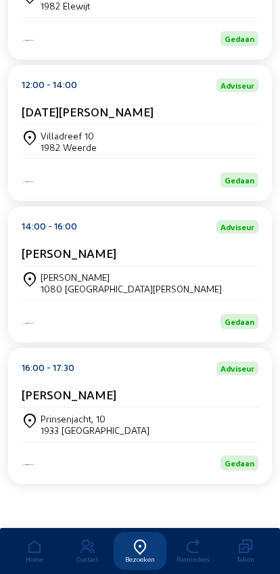
click at [48, 407] on div "Prinsenjacht, 10 1933 [GEOGRAPHIC_DATA]" at bounding box center [140, 424] width 237 height 34
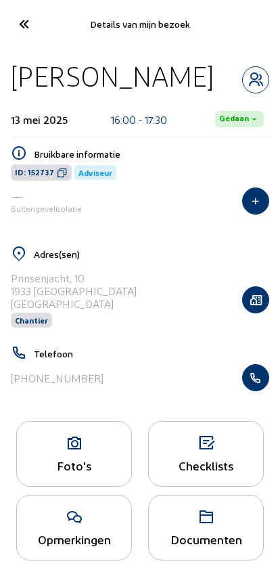
click at [261, 380] on icon "button" at bounding box center [256, 378] width 26 height 14
click at [18, 13] on icon at bounding box center [23, 24] width 22 height 24
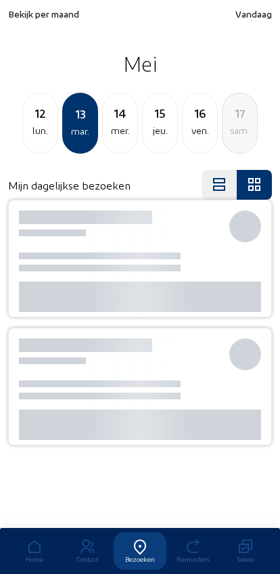
click at [33, 109] on div "12" at bounding box center [40, 113] width 35 height 19
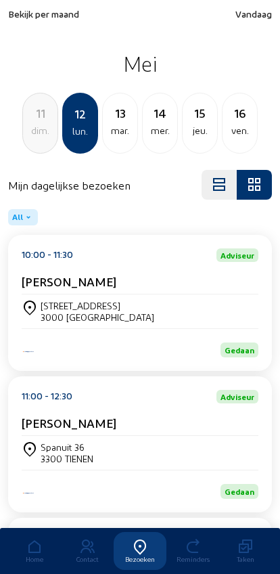
click at [34, 119] on div "11" at bounding box center [40, 113] width 35 height 19
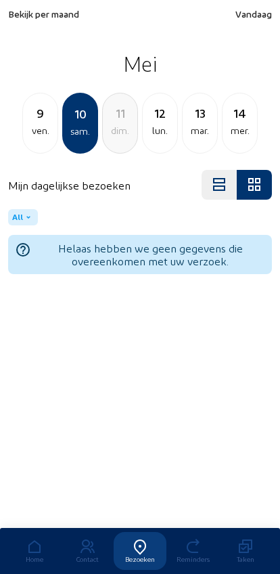
click at [31, 139] on div "9 ven." at bounding box center [40, 123] width 36 height 61
click at [30, 141] on div "8 jeu." at bounding box center [40, 123] width 36 height 61
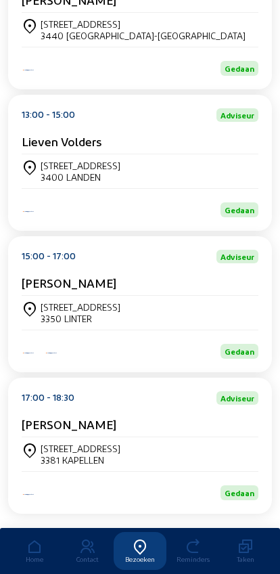
scroll to position [328, 0]
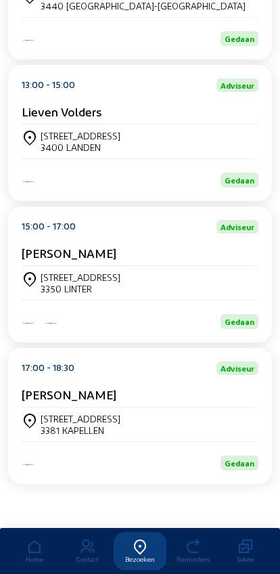
click at [39, 130] on div "[STREET_ADDRESS][PERSON_NAME]" at bounding box center [140, 141] width 237 height 23
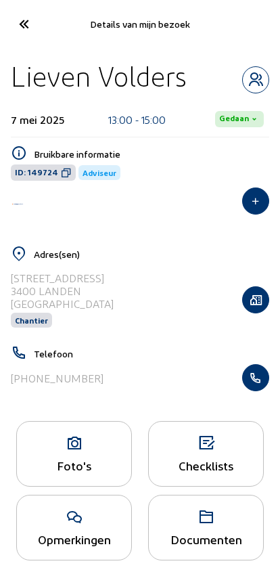
click at [256, 388] on button "button" at bounding box center [255, 377] width 27 height 27
click at [17, 24] on icon at bounding box center [23, 24] width 22 height 24
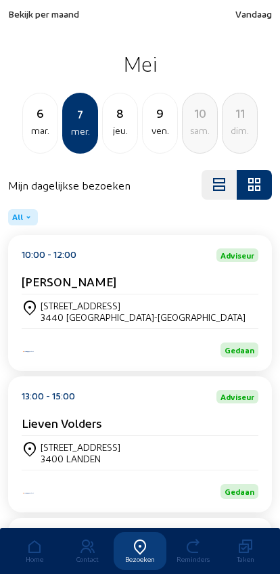
click at [28, 16] on span "Bekijk per maand" at bounding box center [43, 14] width 71 height 12
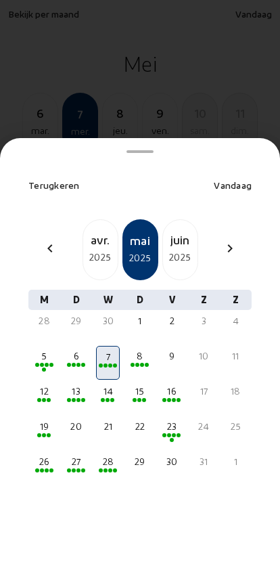
click at [91, 249] on div "2025" at bounding box center [100, 257] width 35 height 16
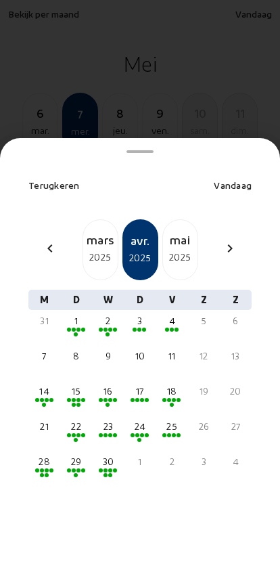
click at [106, 420] on div "23" at bounding box center [107, 427] width 21 height 14
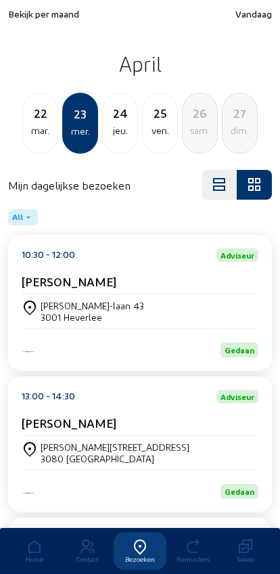
click at [158, 461] on div "3080 [GEOGRAPHIC_DATA]" at bounding box center [115, 459] width 149 height 12
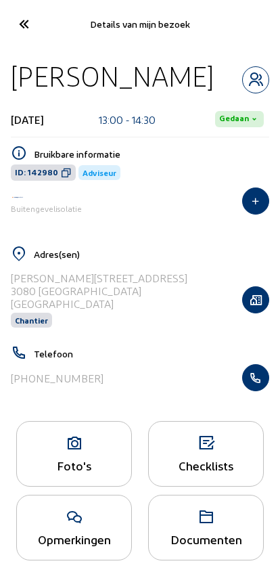
click at [260, 384] on icon "button" at bounding box center [256, 378] width 26 height 14
click at [15, 20] on icon at bounding box center [23, 24] width 22 height 24
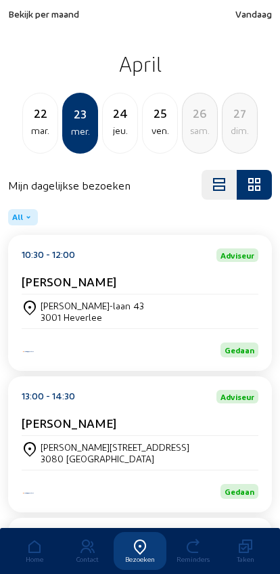
click at [217, 115] on div "26" at bounding box center [200, 113] width 35 height 19
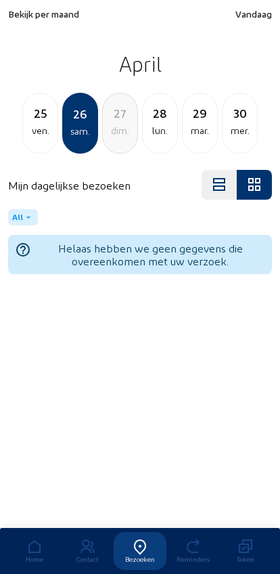
click at [162, 136] on div "lun." at bounding box center [160, 130] width 35 height 16
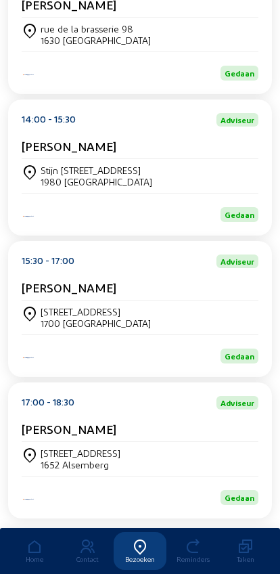
scroll to position [619, 0]
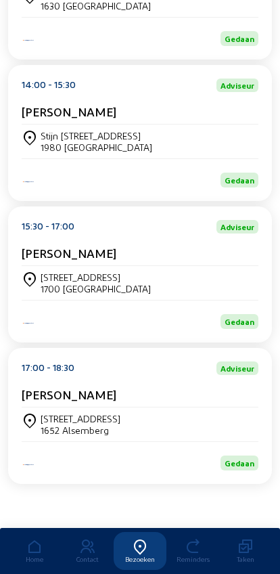
click at [47, 266] on div "[STREET_ADDRESS]" at bounding box center [140, 283] width 237 height 34
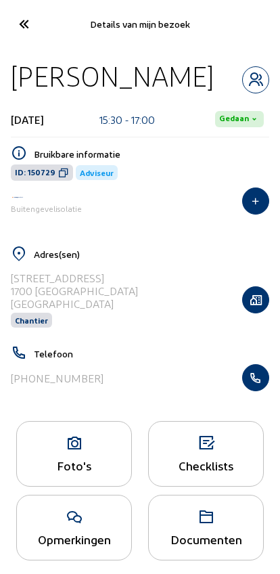
click at [258, 376] on icon "button" at bounding box center [256, 378] width 26 height 14
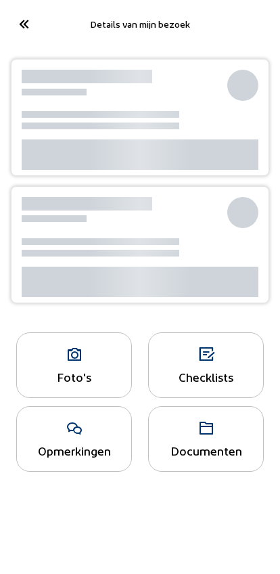
click at [19, 25] on icon at bounding box center [23, 24] width 22 height 24
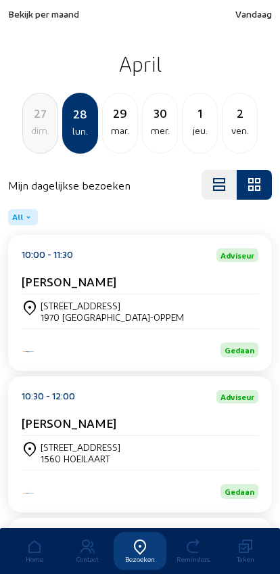
click at [230, 129] on div "ven." at bounding box center [240, 130] width 35 height 16
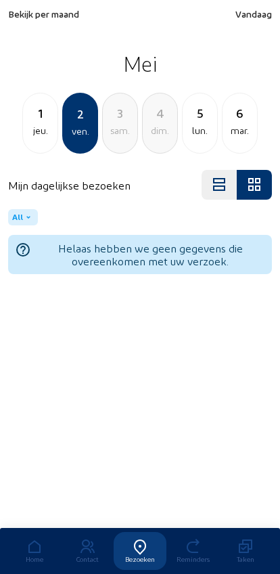
click at [41, 123] on div "jeu." at bounding box center [40, 130] width 35 height 16
click at [32, 129] on div "mer." at bounding box center [40, 130] width 35 height 16
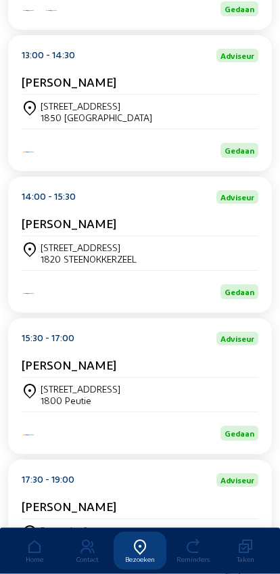
scroll to position [482, 0]
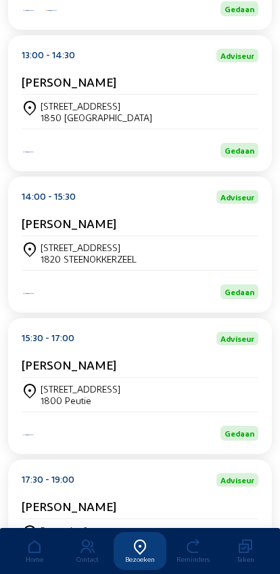
click at [242, 265] on div "Mulslaan, 37 1820 STEENOKKERZEEL" at bounding box center [140, 253] width 237 height 23
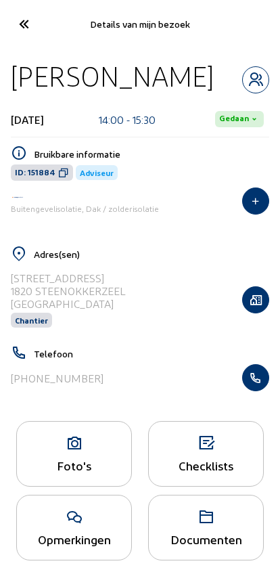
click at [269, 380] on button "button" at bounding box center [255, 377] width 27 height 27
click at [20, 30] on icon at bounding box center [23, 24] width 22 height 24
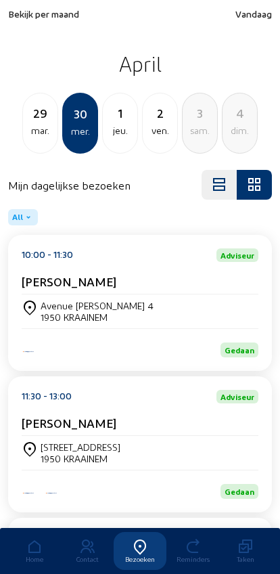
click at [25, 30] on div "Bekijk per maand Vandaag April 29 mar. 30 mer. 1 jeu. 2 ven. 3 sam. 4 dim." at bounding box center [140, 80] width 264 height 145
click at [21, 17] on span "Bekijk per maand" at bounding box center [43, 14] width 71 height 12
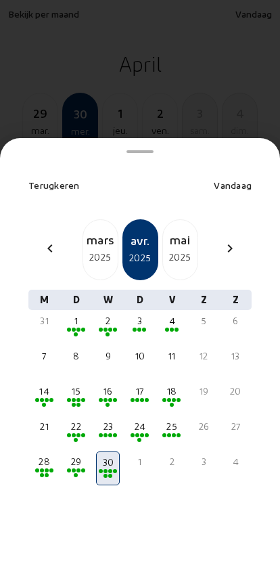
click at [168, 249] on div "2025" at bounding box center [180, 257] width 35 height 16
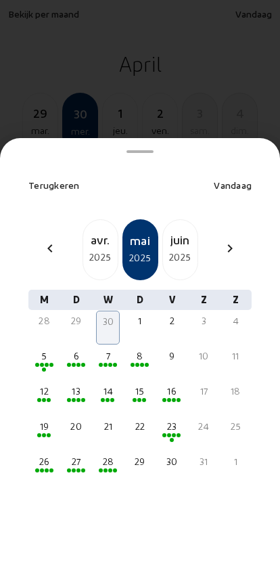
click at [70, 349] on div "6" at bounding box center [76, 356] width 21 height 14
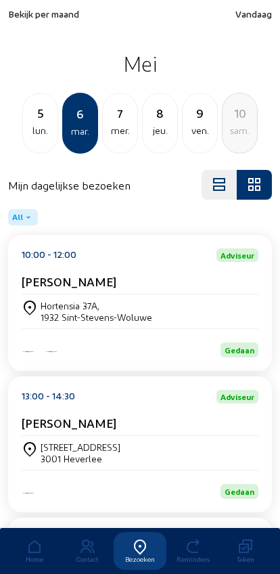
click at [56, 453] on div "[STREET_ADDRESS]" at bounding box center [81, 447] width 80 height 12
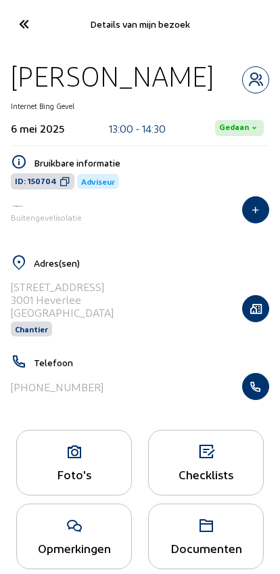
click at [258, 393] on icon "button" at bounding box center [256, 387] width 26 height 14
click at [12, 26] on cam-font-icon at bounding box center [23, 24] width 30 height 32
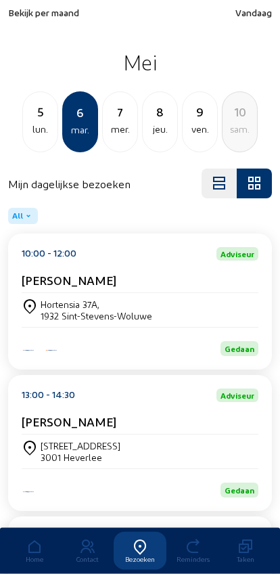
scroll to position [1, 0]
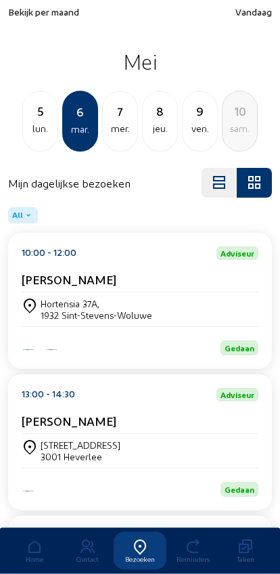
click at [20, 12] on span "Bekijk per maand" at bounding box center [43, 13] width 71 height 12
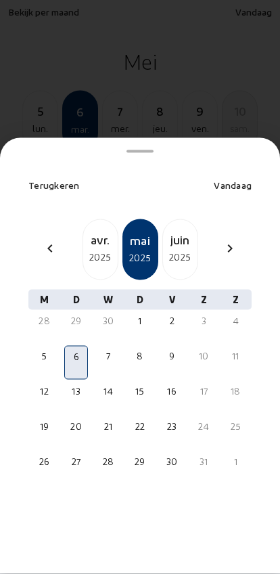
scroll to position [0, 0]
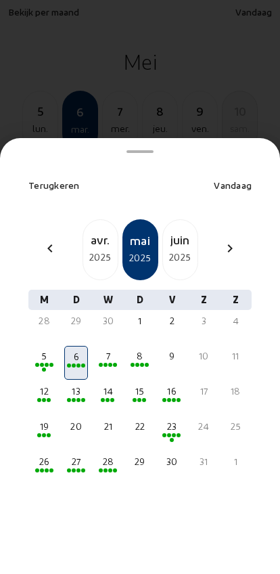
click at [91, 249] on div "2025" at bounding box center [100, 257] width 35 height 16
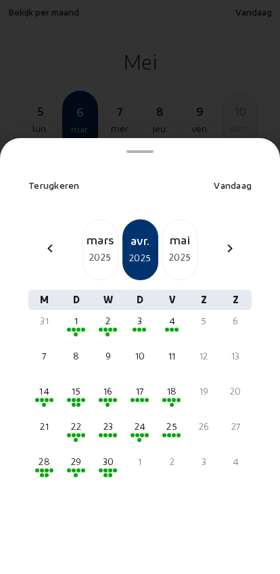
click at [74, 420] on div "22" at bounding box center [76, 427] width 21 height 14
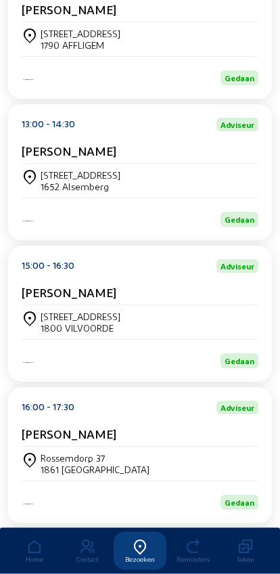
scroll to position [429, 0]
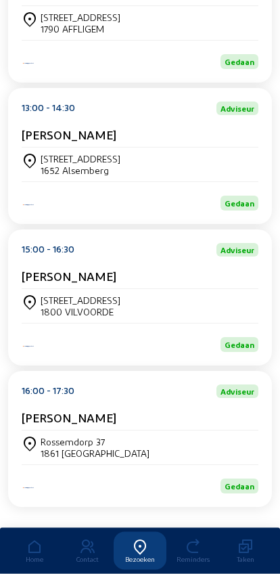
click at [234, 318] on div "[STREET_ADDRESS][PERSON_NAME]" at bounding box center [140, 306] width 237 height 23
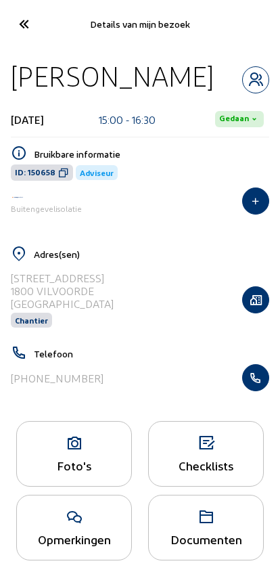
click at [262, 389] on button "button" at bounding box center [255, 377] width 27 height 27
click at [30, 29] on icon at bounding box center [23, 24] width 22 height 24
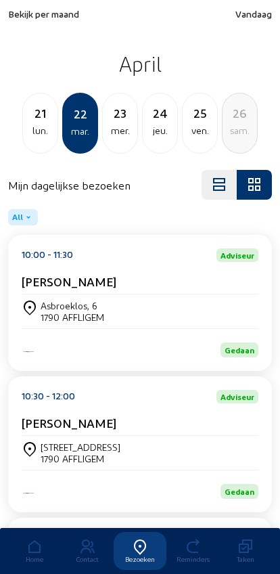
click at [235, 127] on div "sam." at bounding box center [240, 130] width 35 height 16
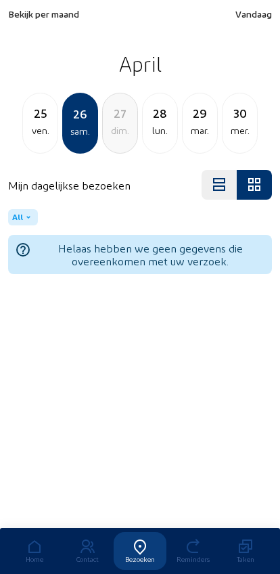
click at [229, 133] on div "mer." at bounding box center [240, 130] width 35 height 16
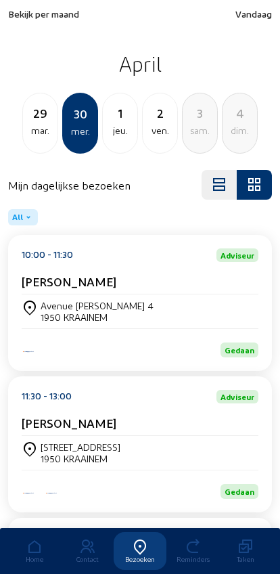
click at [234, 129] on div "dim." at bounding box center [240, 130] width 35 height 16
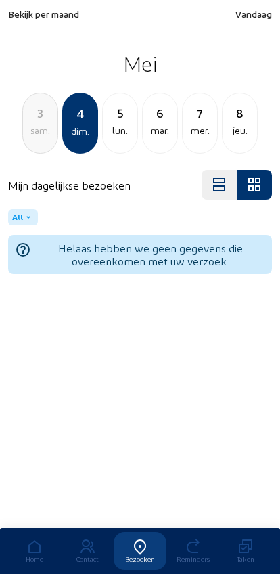
click at [114, 124] on div "lun." at bounding box center [120, 130] width 35 height 16
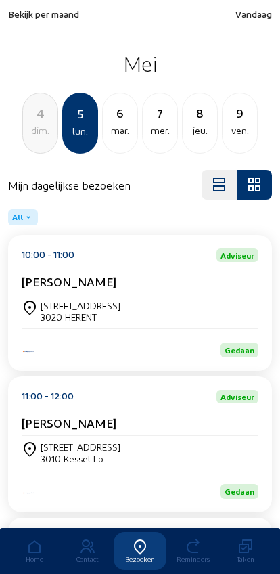
click at [114, 129] on div "mar." at bounding box center [120, 130] width 35 height 16
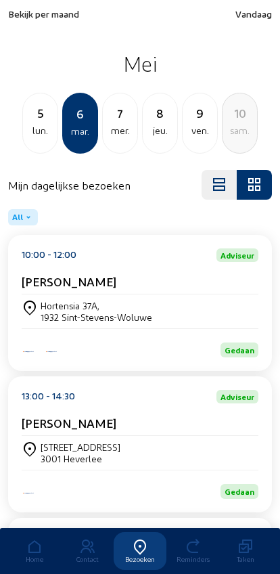
click at [111, 127] on div "mer." at bounding box center [120, 130] width 35 height 16
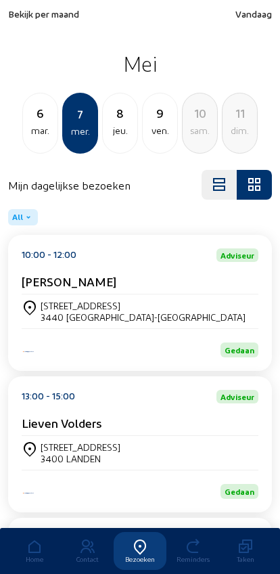
click at [115, 129] on div "jeu." at bounding box center [120, 130] width 35 height 16
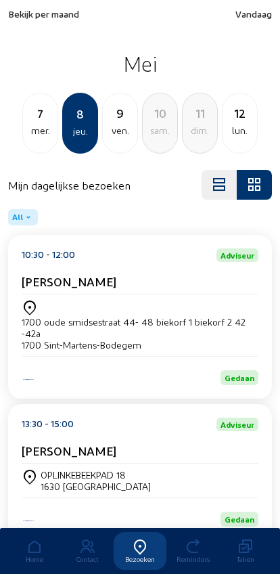
click at [108, 110] on div "9" at bounding box center [120, 113] width 35 height 19
